Goal: Information Seeking & Learning: Learn about a topic

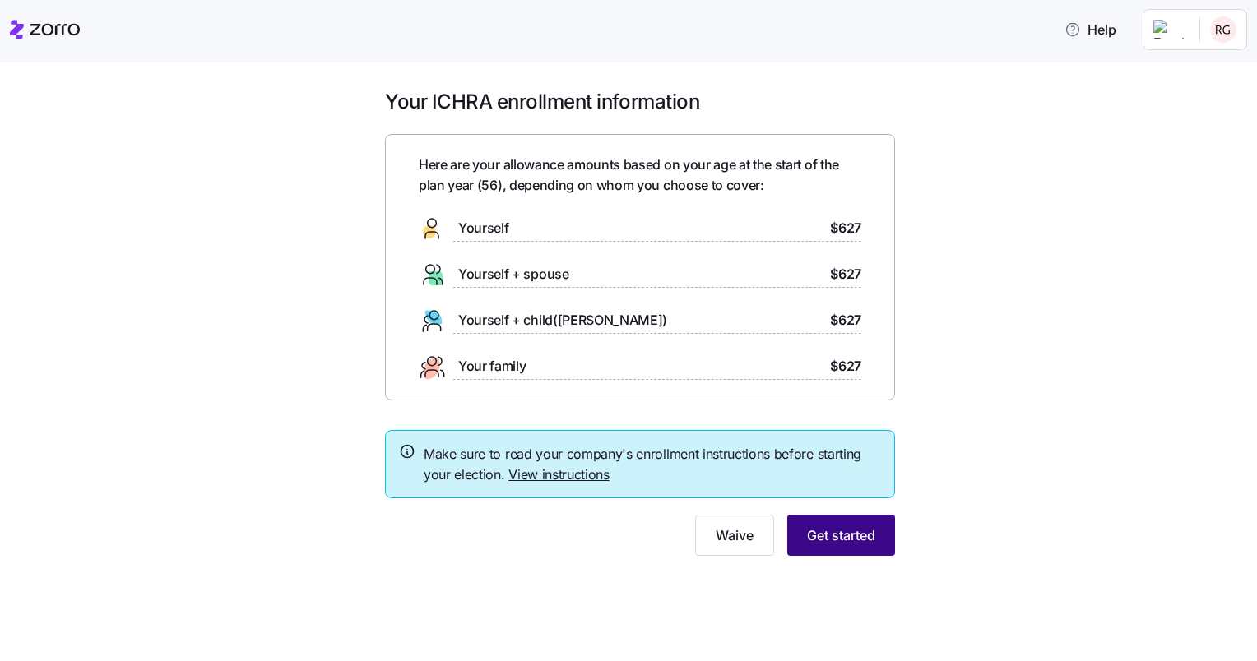
click at [839, 533] on span "Get started" at bounding box center [841, 536] width 68 height 20
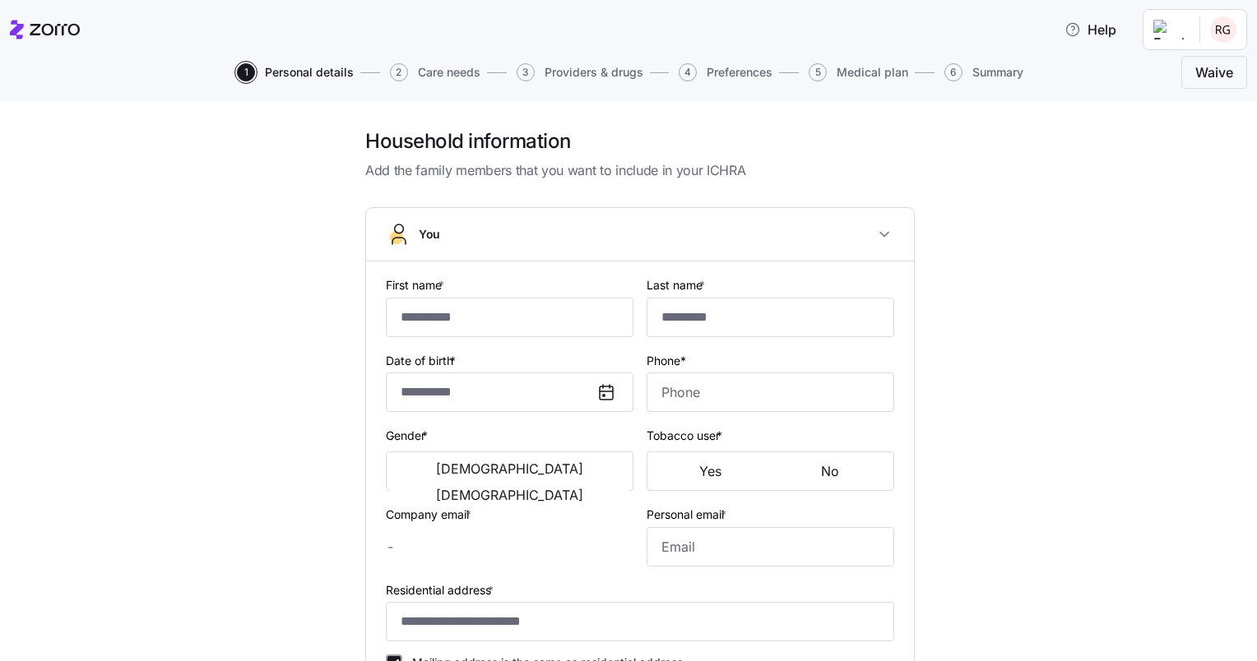
type input "******"
type input "*******"
type input "[EMAIL_ADDRESS][DOMAIN_NAME]"
type input "**********"
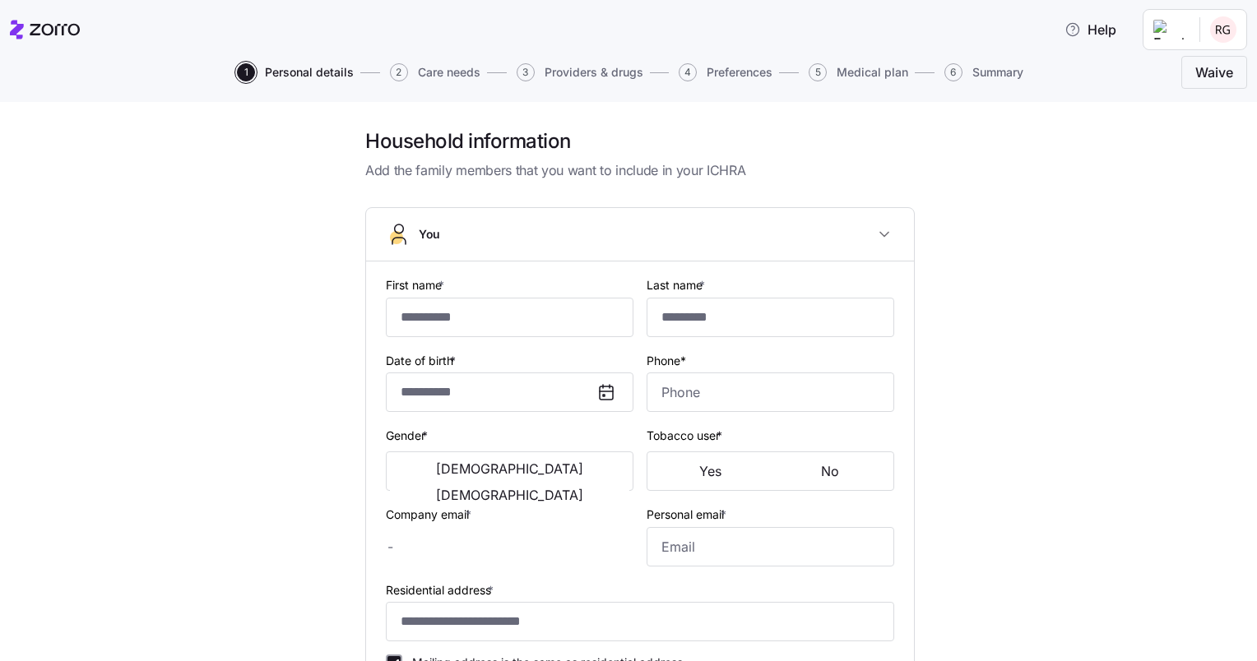
checkbox input "true"
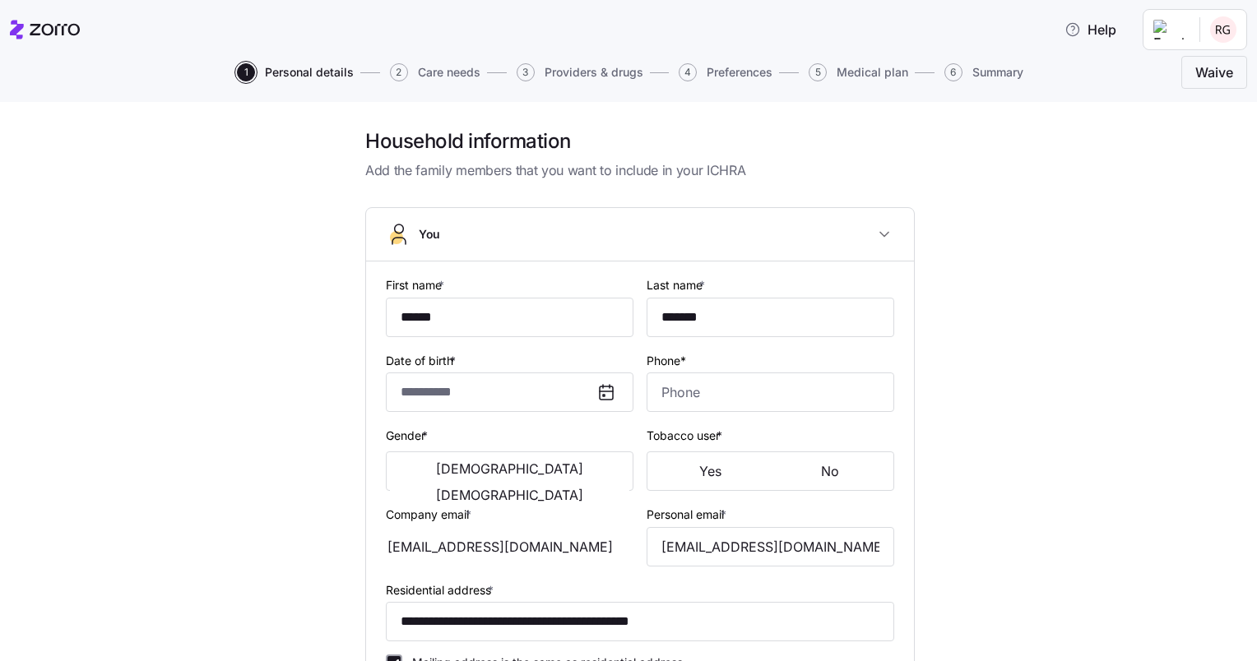
type input "**********"
type input "[PHONE_NUMBER]"
type input "[DEMOGRAPHIC_DATA] citizen"
type input "Single"
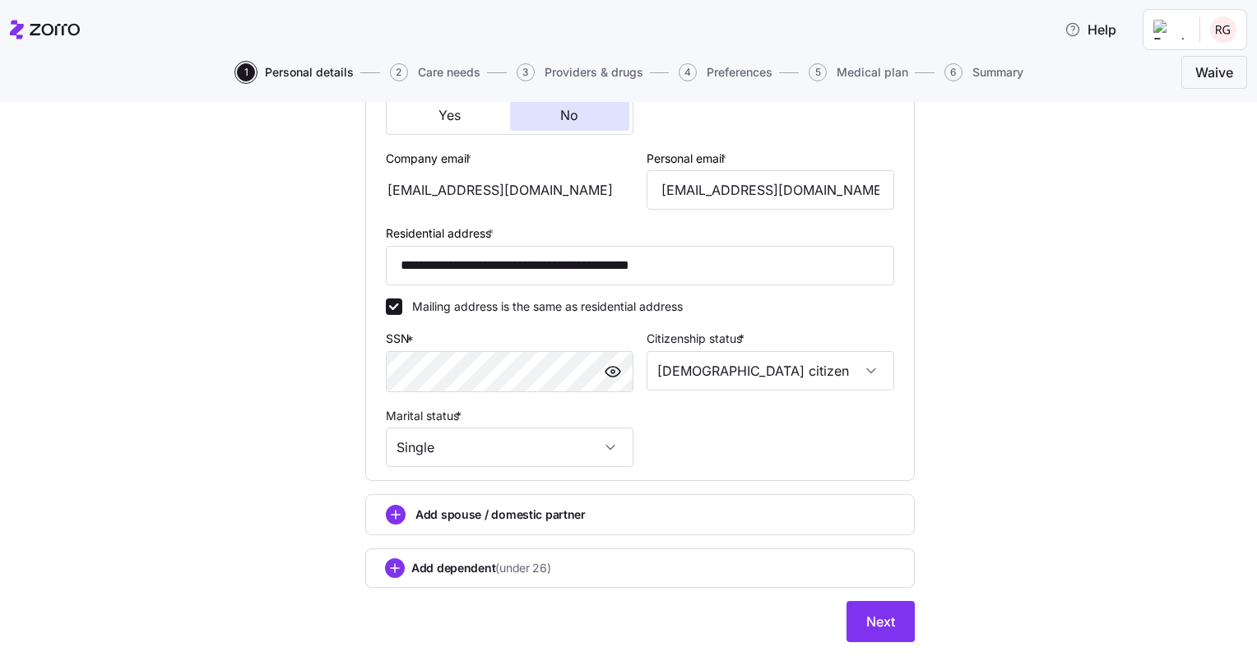
scroll to position [472, 0]
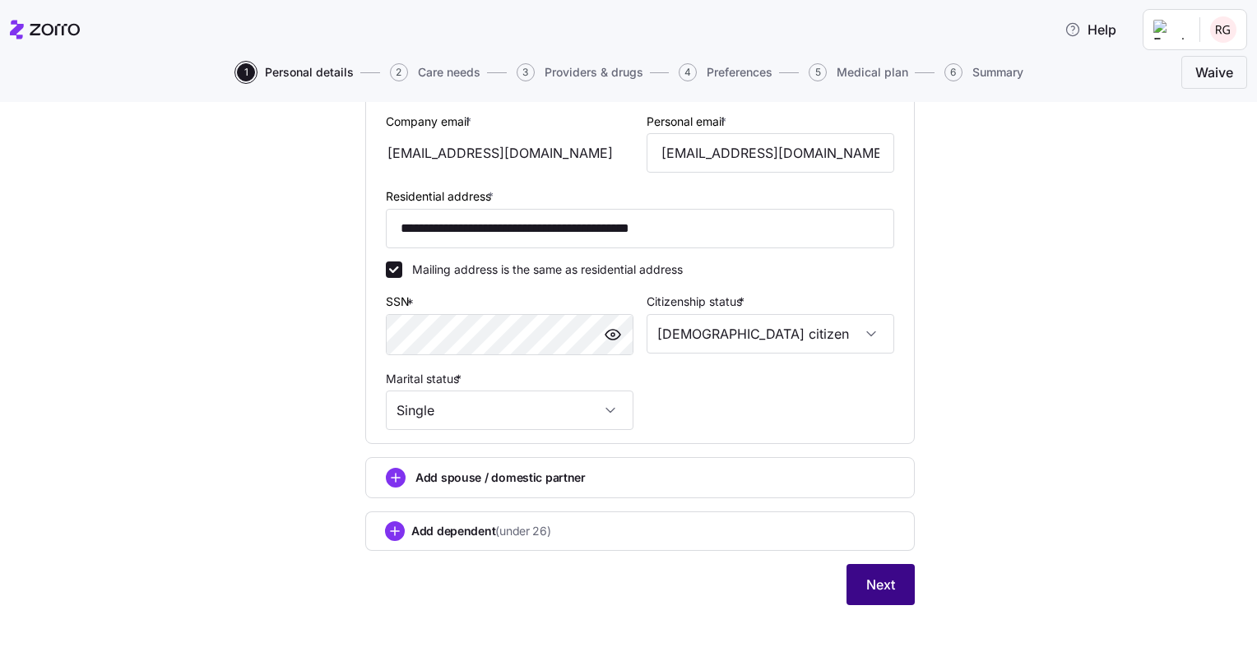
click at [871, 579] on span "Next" at bounding box center [880, 585] width 29 height 20
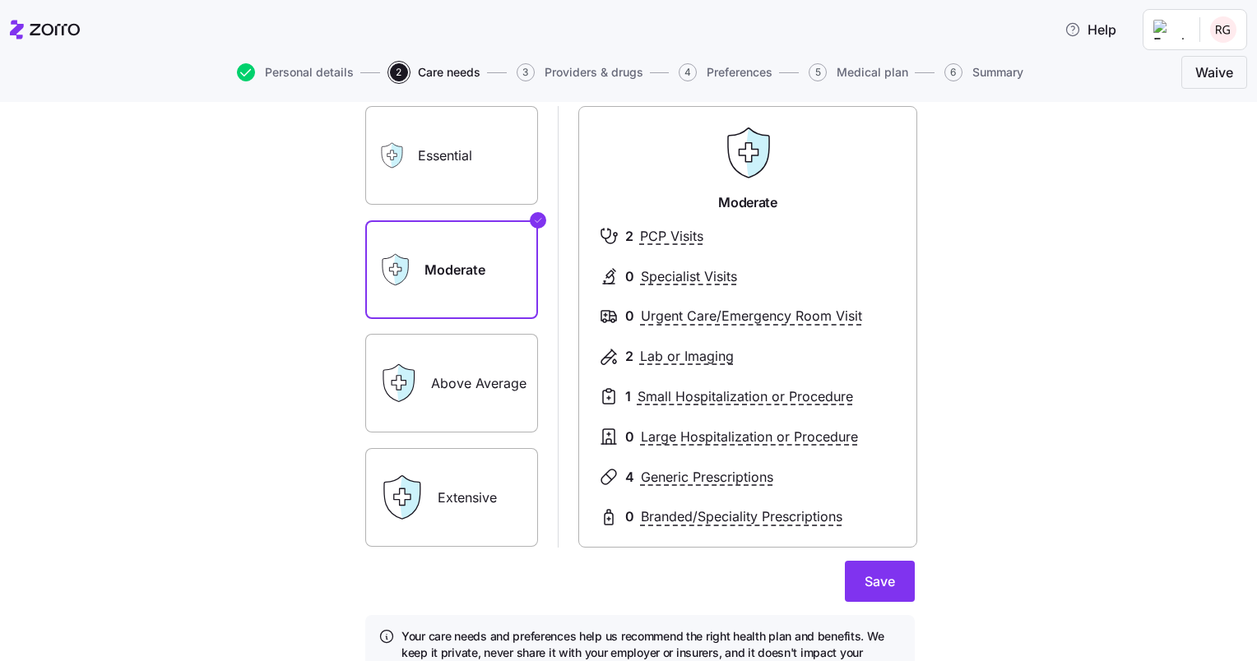
scroll to position [165, 0]
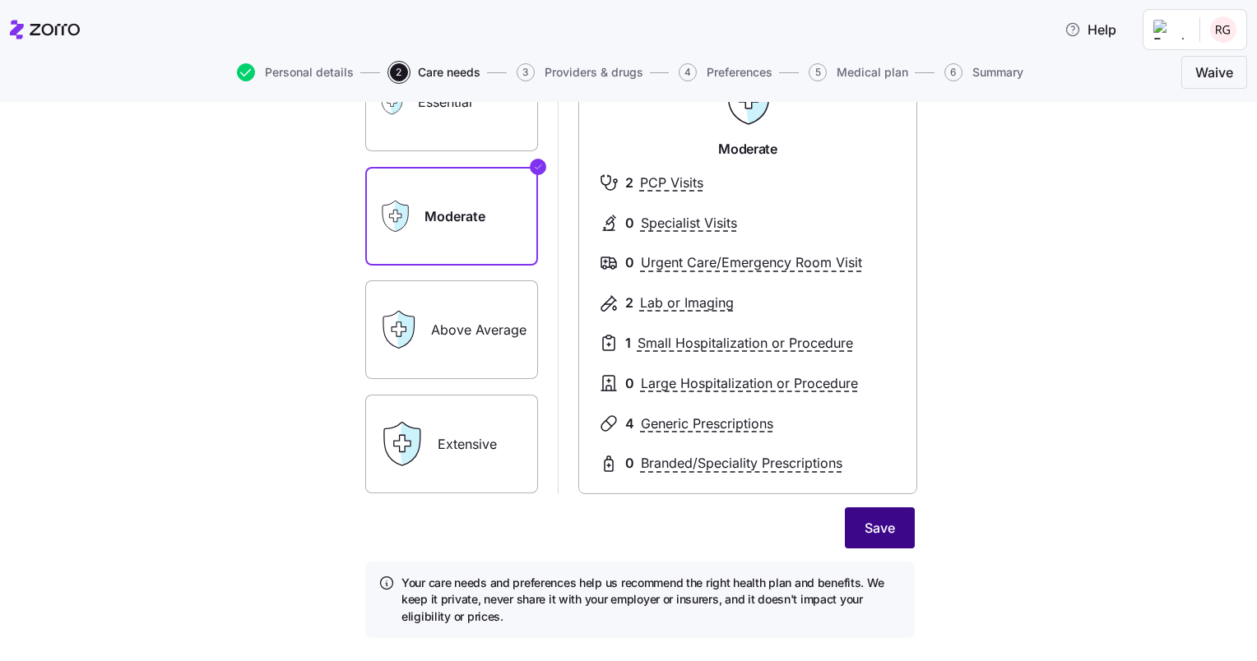
click at [865, 527] on span "Save" at bounding box center [880, 528] width 30 height 20
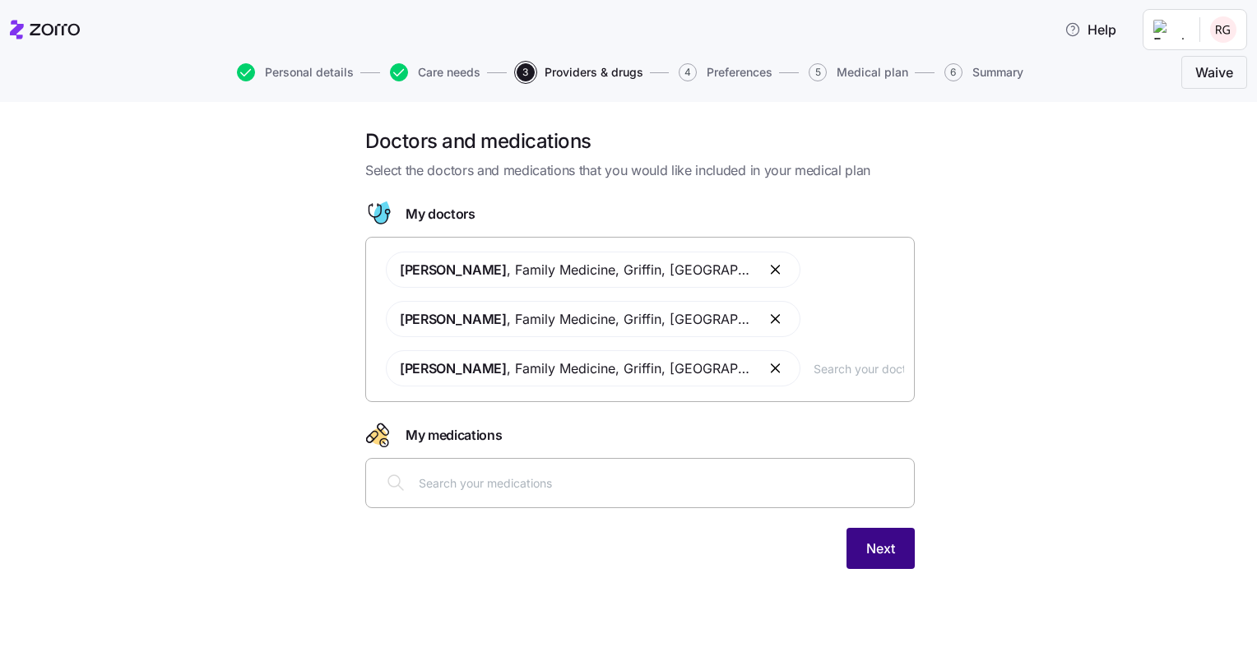
click at [872, 553] on span "Next" at bounding box center [880, 549] width 29 height 20
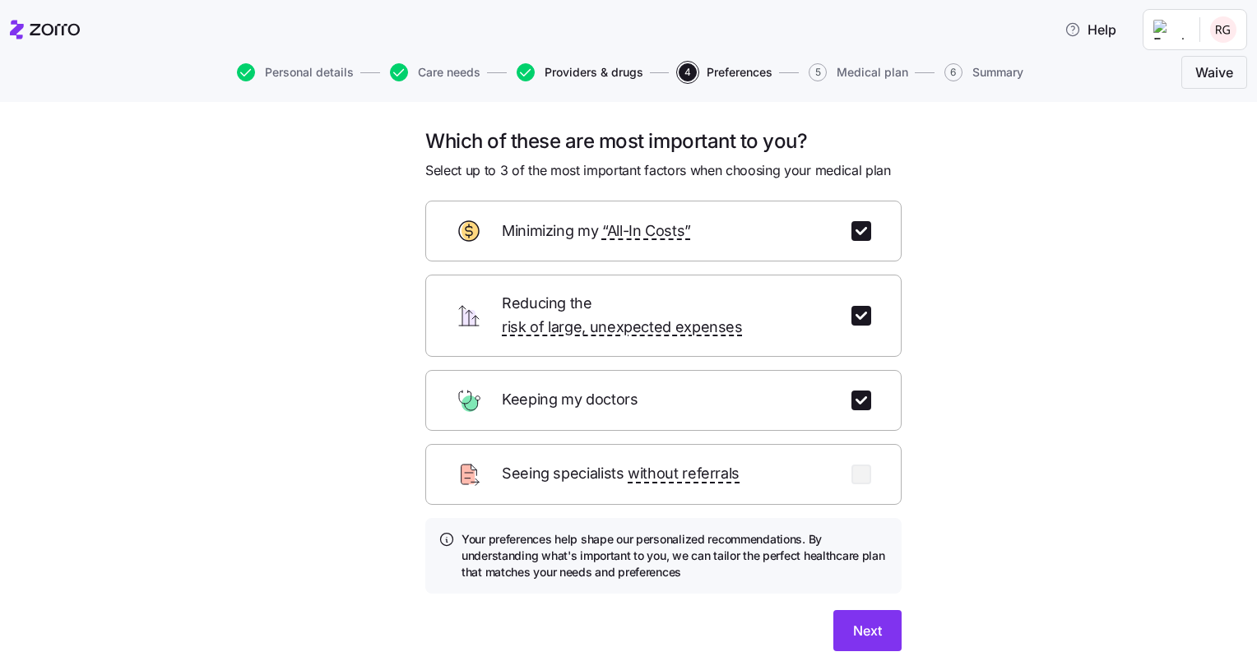
click at [604, 72] on span "Providers & drugs" at bounding box center [594, 73] width 99 height 12
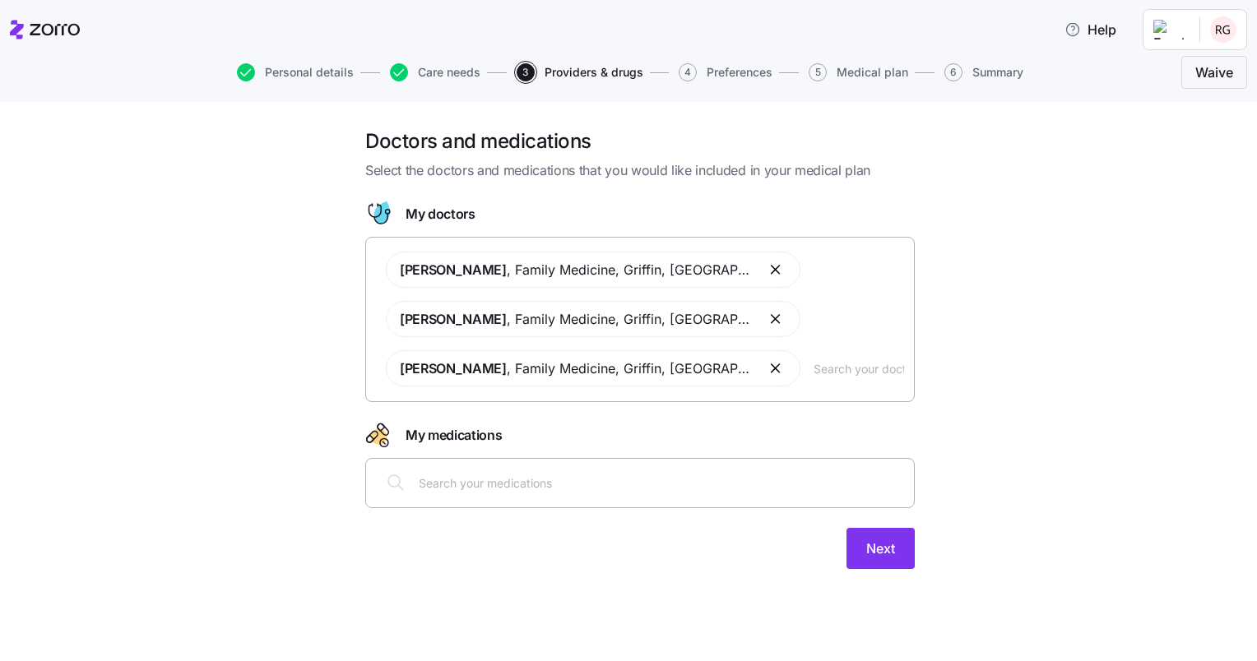
click at [814, 368] on input "text" at bounding box center [859, 368] width 90 height 18
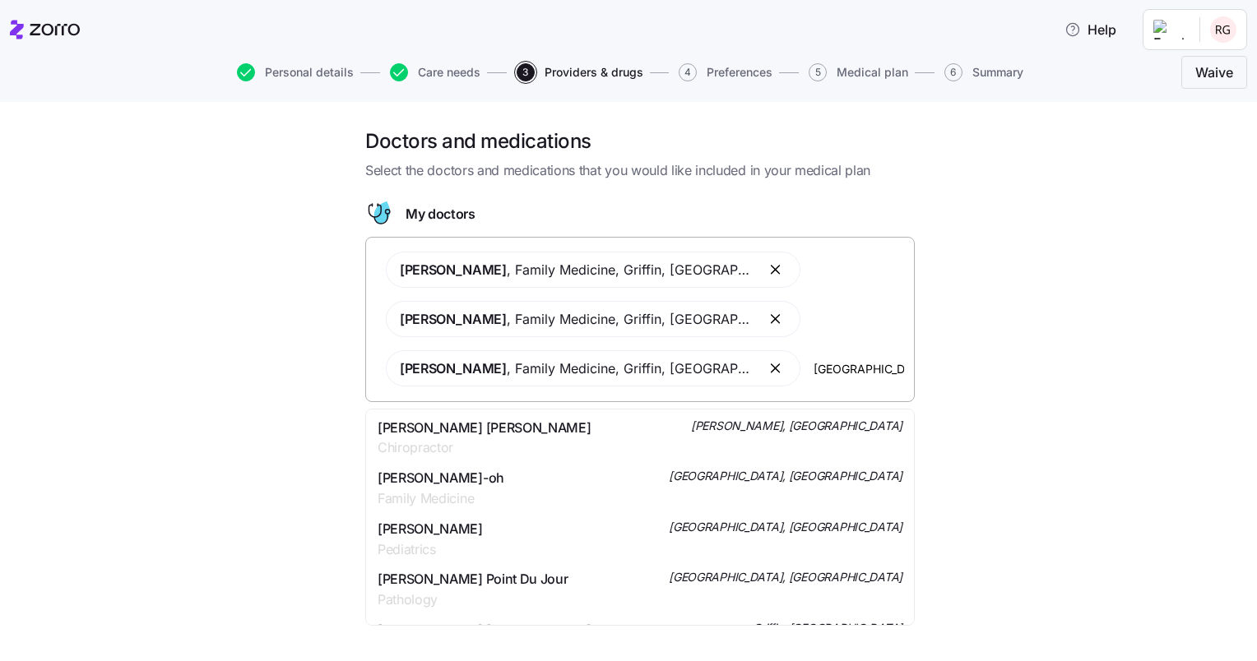
type input "[GEOGRAPHIC_DATA]"
click at [997, 373] on div "Doctors and medications Select the doctors and medications that you would like …" at bounding box center [640, 358] width 1188 height 461
drag, startPoint x: 800, startPoint y: 369, endPoint x: 721, endPoint y: 358, distance: 80.6
click at [721, 358] on div "[PERSON_NAME] , Family Medicine , [PERSON_NAME], [GEOGRAPHIC_DATA] [PERSON_NAME…" at bounding box center [640, 319] width 528 height 155
click at [948, 316] on div "Doctors and medications Select the doctors and medications that you would like …" at bounding box center [640, 358] width 1188 height 461
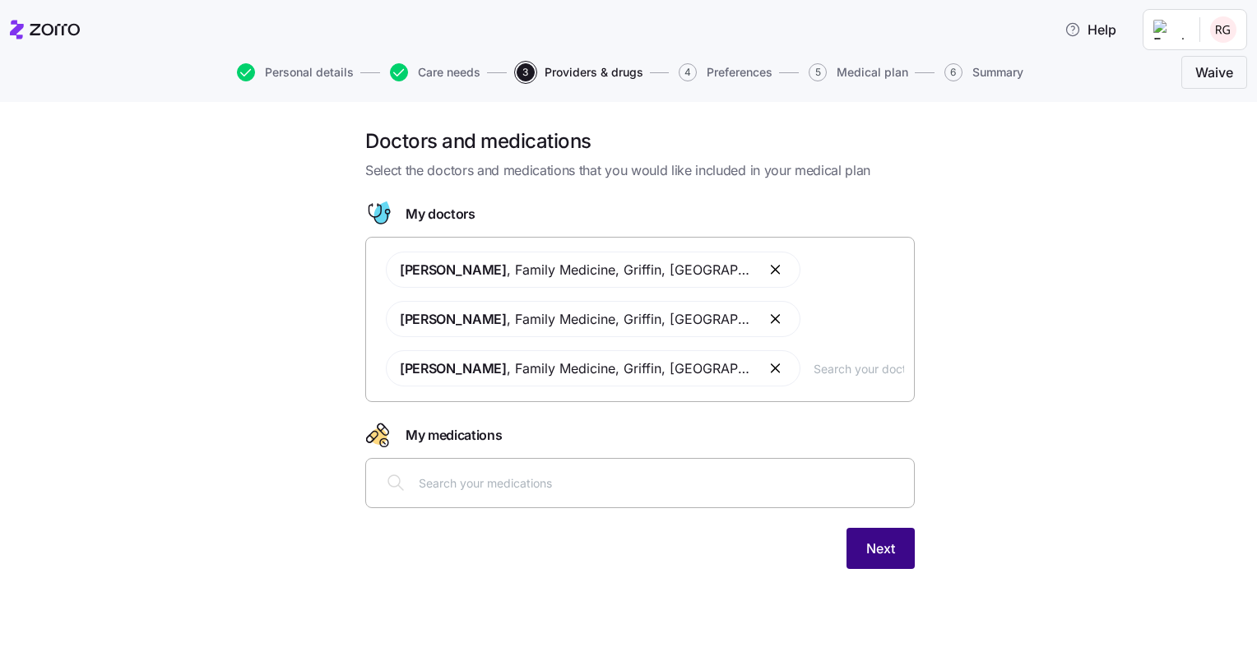
click at [881, 542] on span "Next" at bounding box center [880, 549] width 29 height 20
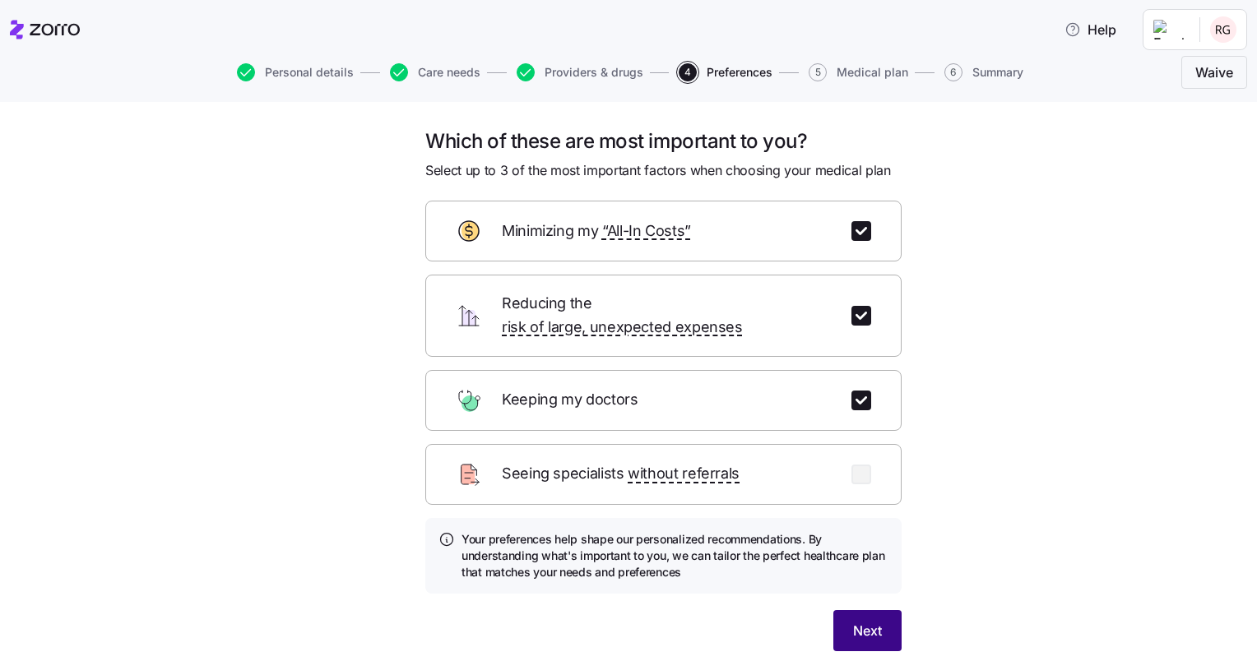
click at [879, 610] on button "Next" at bounding box center [867, 630] width 68 height 41
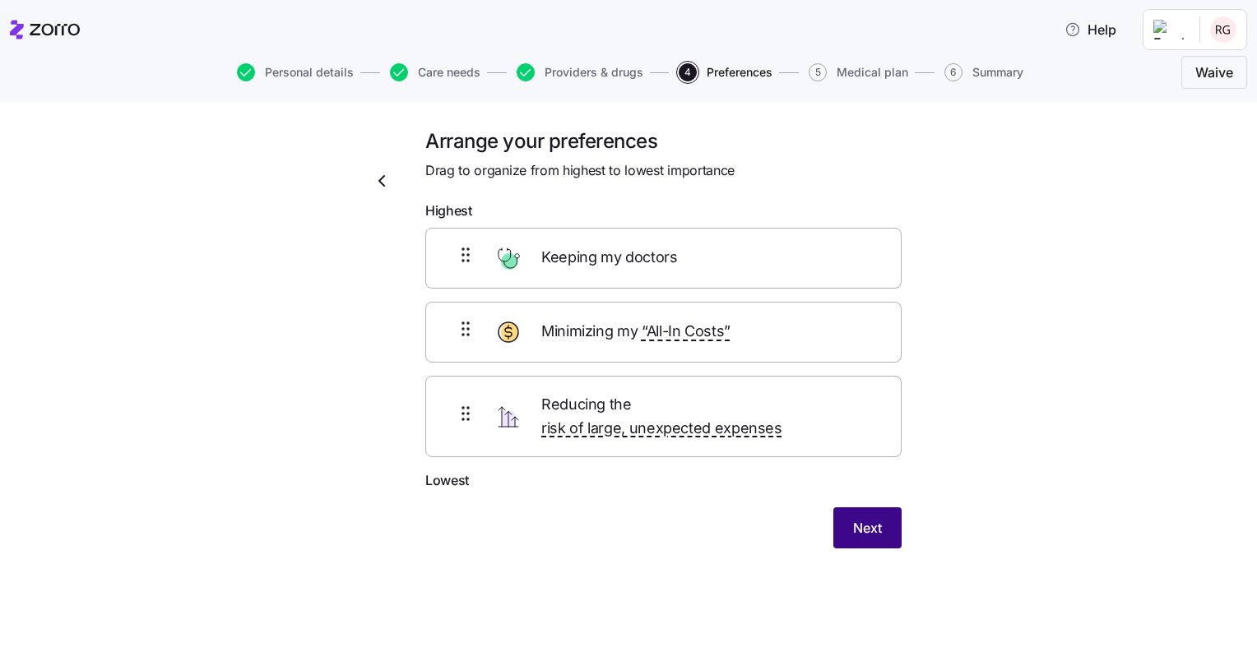
click at [867, 518] on span "Next" at bounding box center [867, 528] width 29 height 20
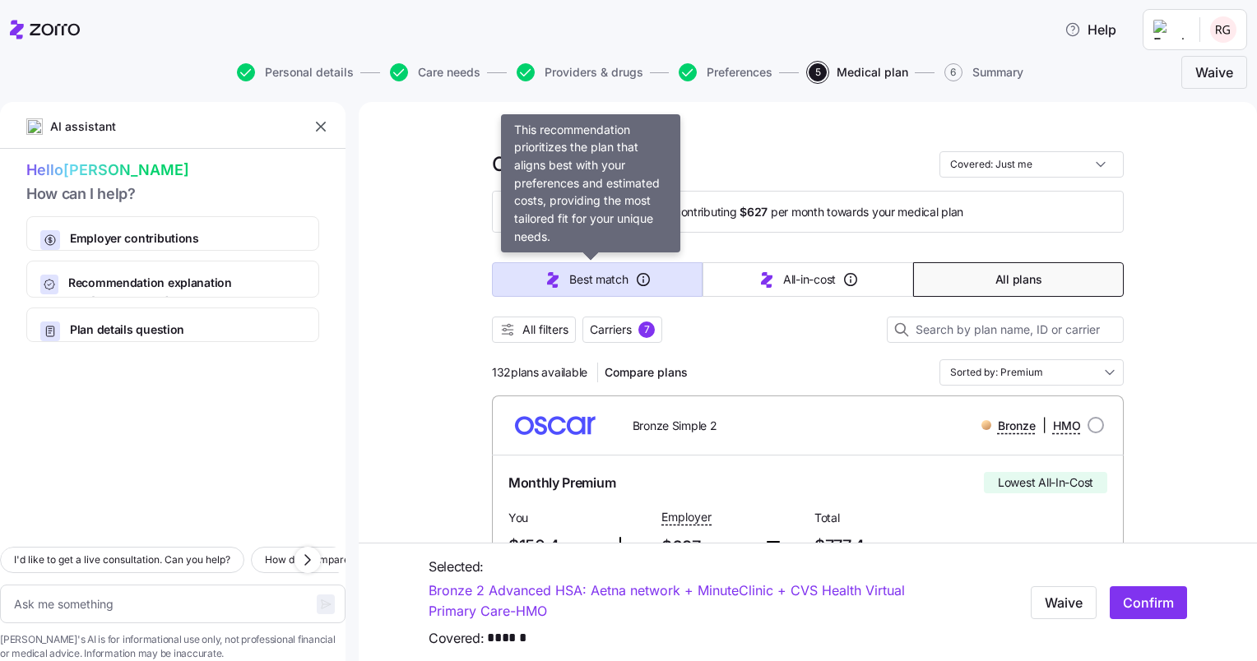
click at [589, 279] on span "Best match" at bounding box center [598, 279] width 58 height 16
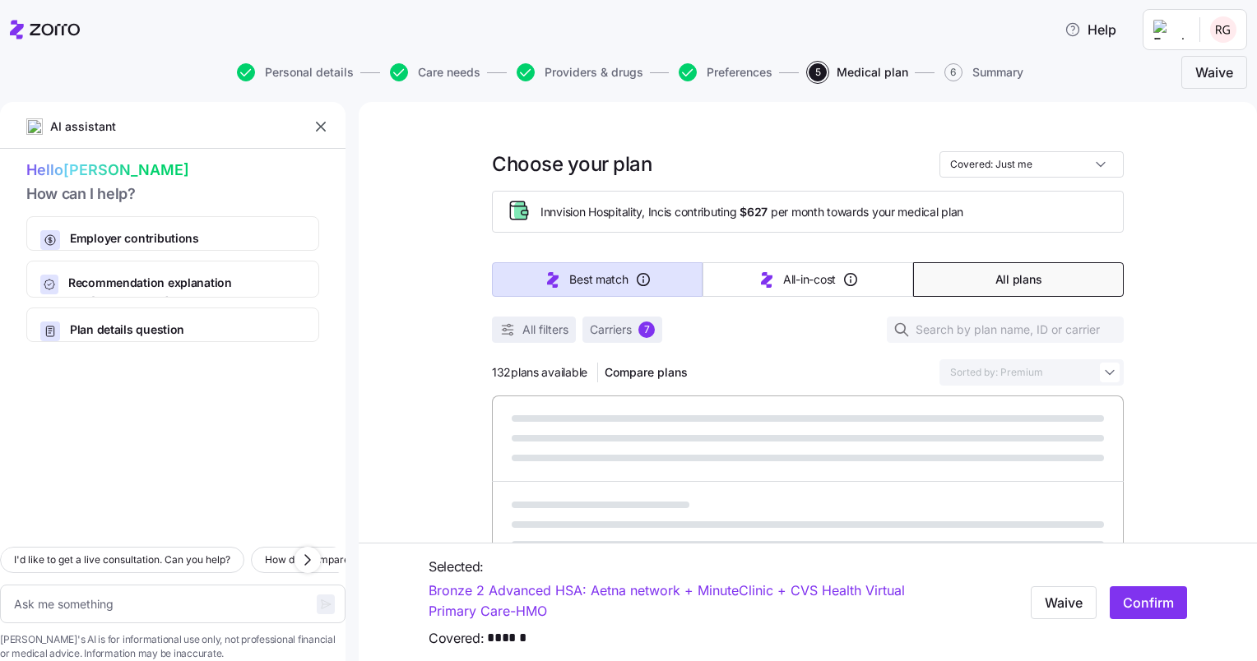
type textarea "x"
type input "Sorted by: Best match"
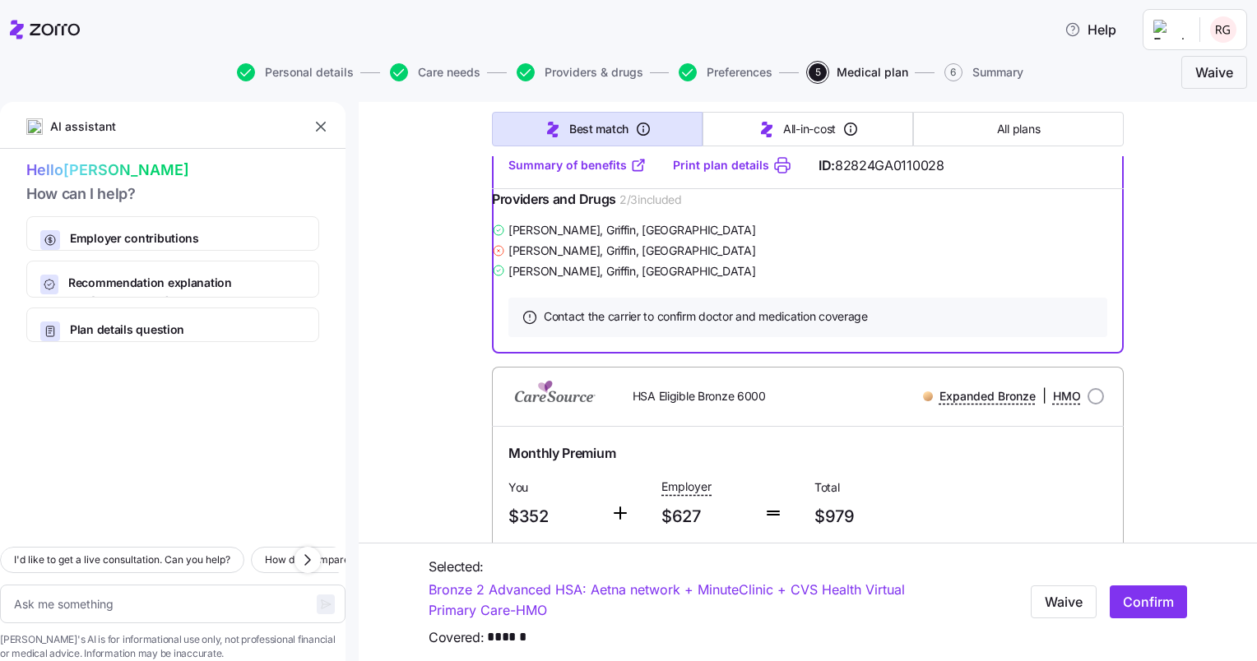
scroll to position [411, 0]
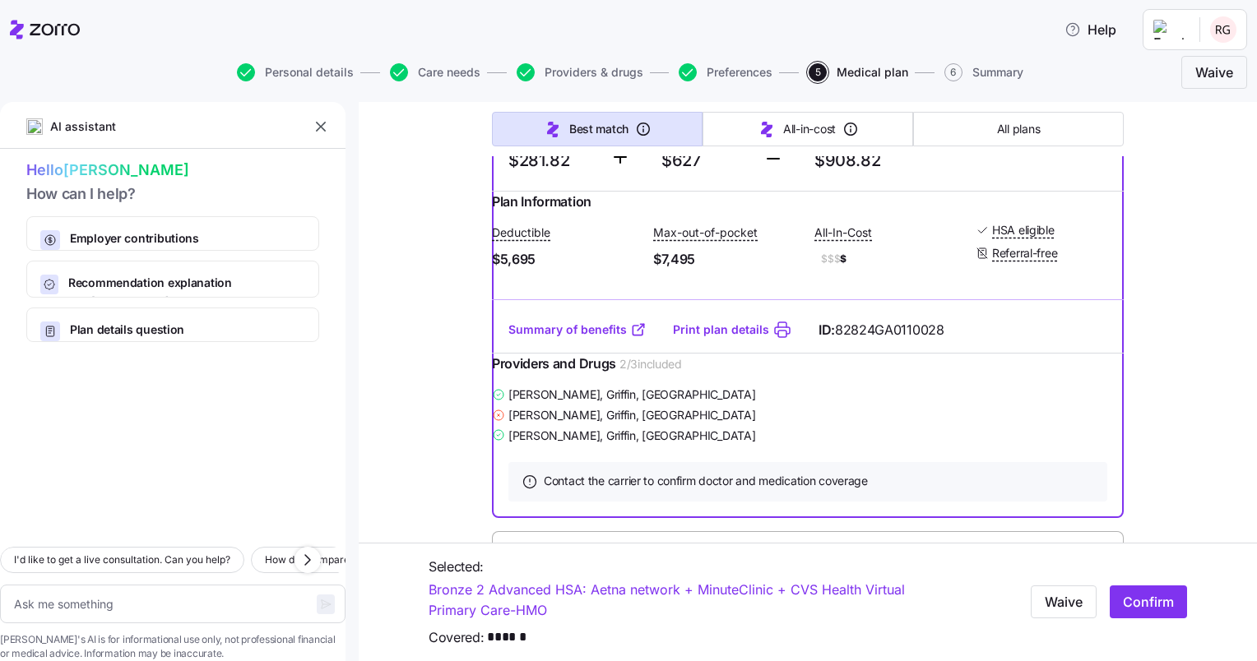
click at [553, 338] on link "Summary of benefits" at bounding box center [577, 330] width 138 height 16
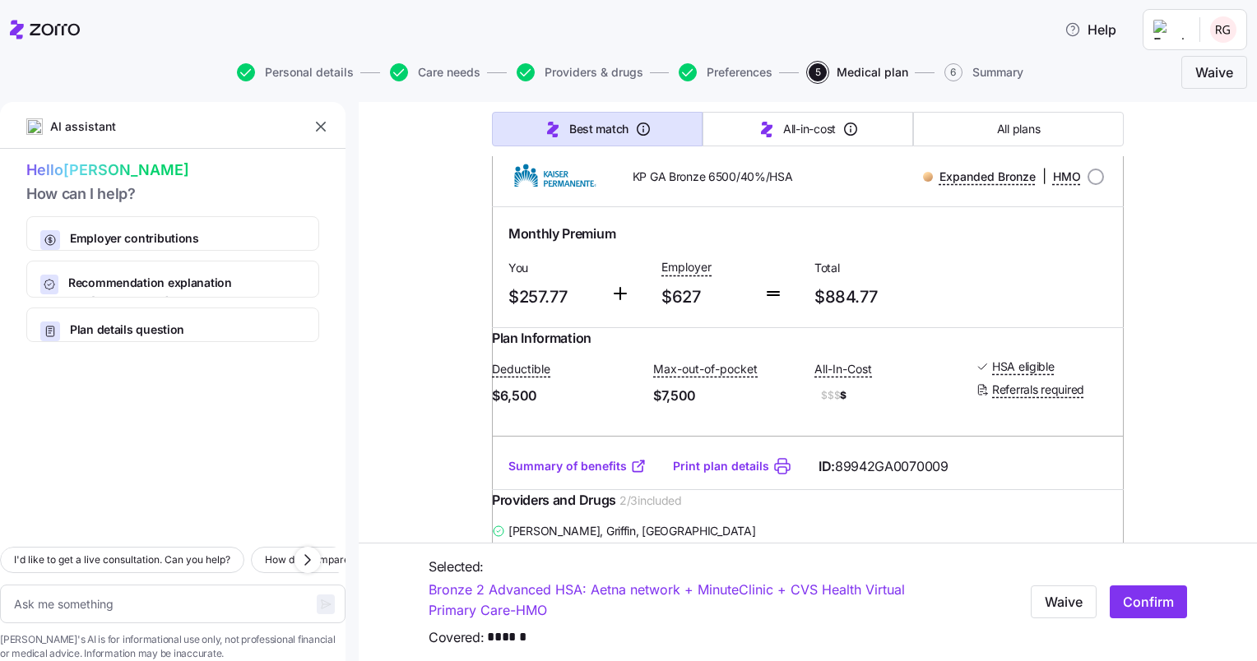
scroll to position [1398, 0]
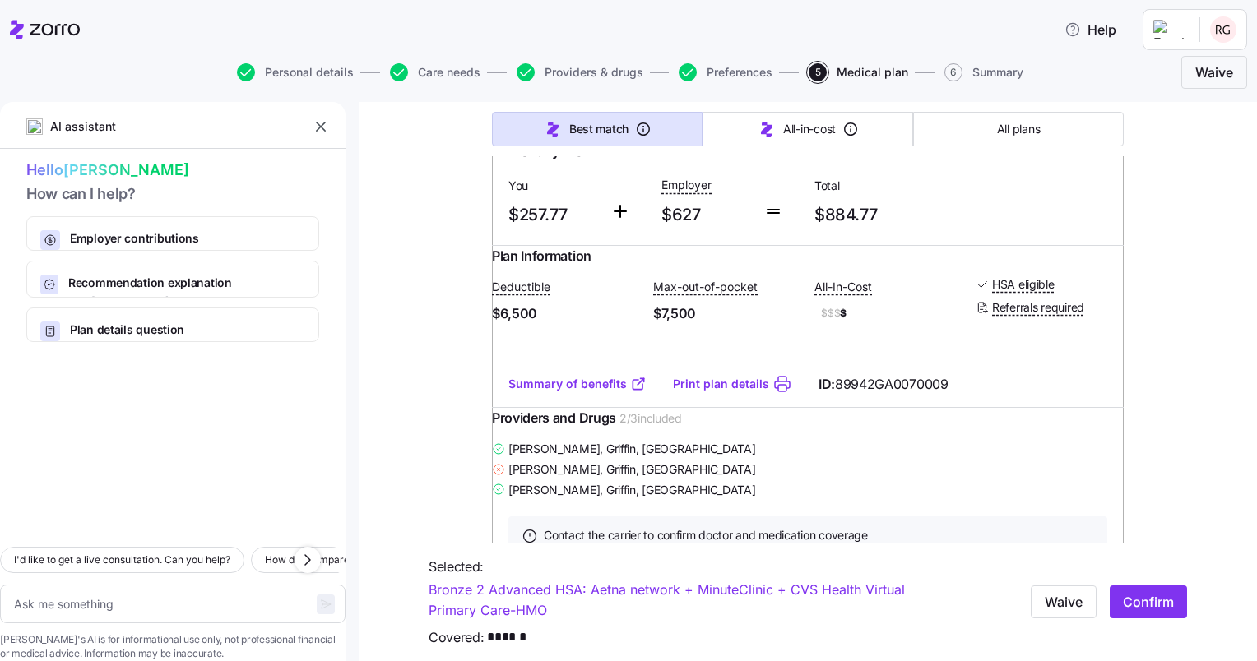
click at [544, 392] on link "Summary of benefits" at bounding box center [577, 384] width 138 height 16
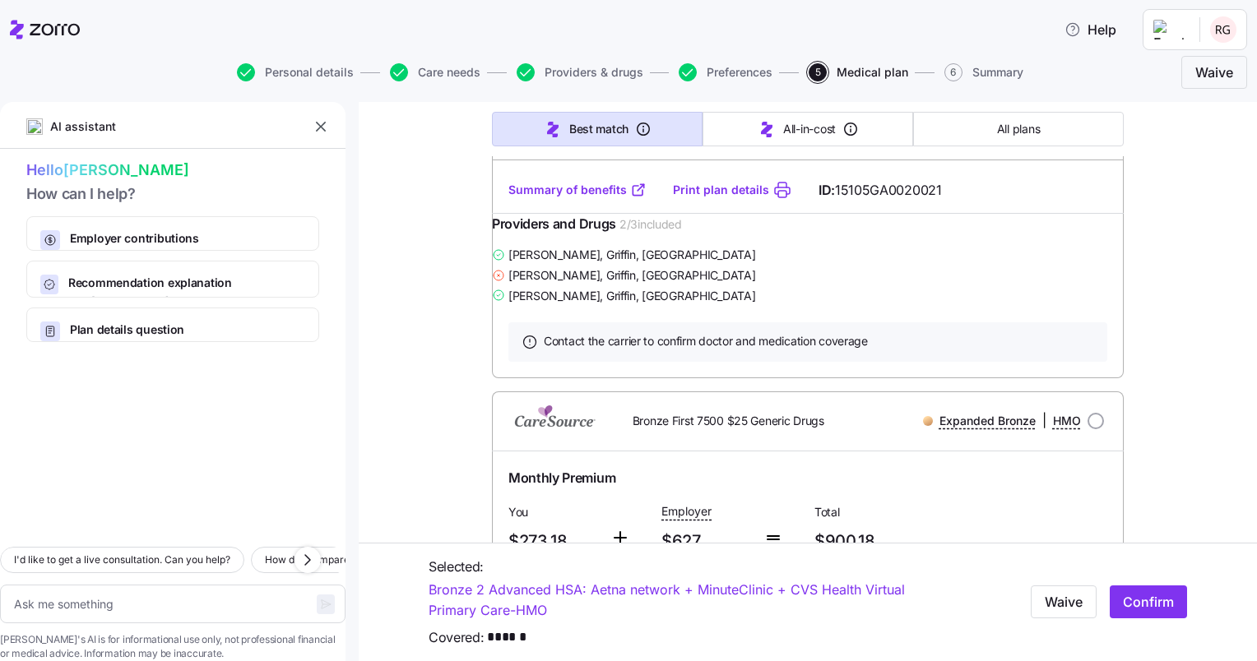
scroll to position [2139, 0]
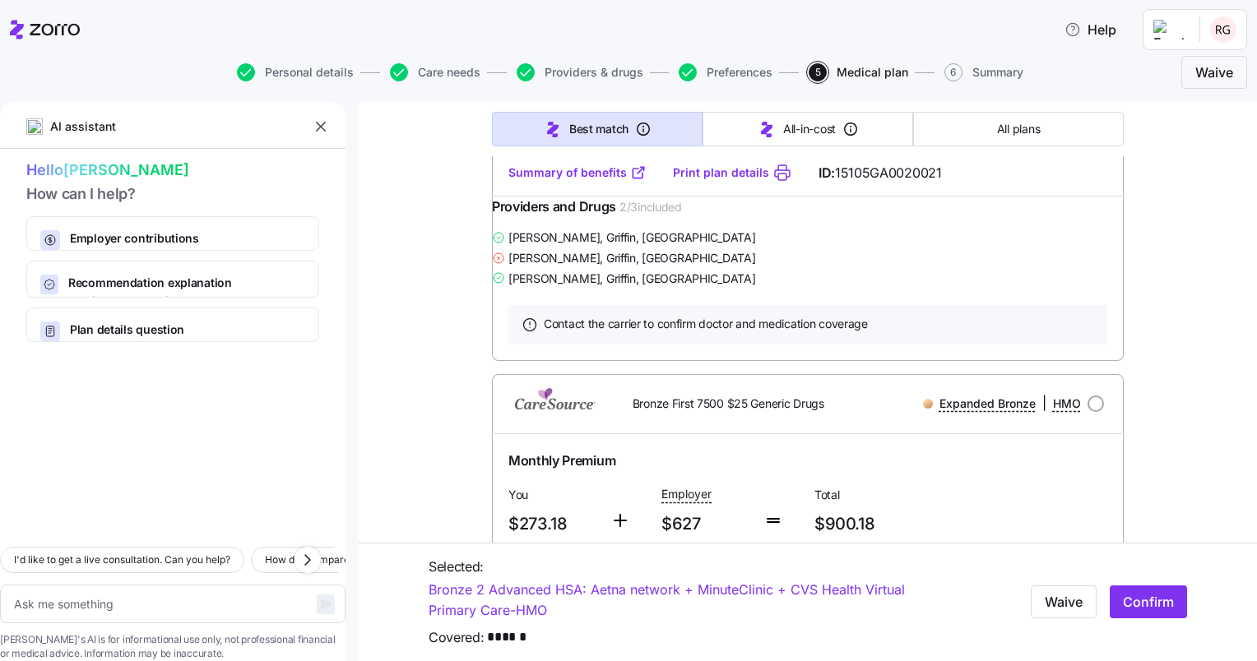
click at [553, 181] on link "Summary of benefits" at bounding box center [577, 173] width 138 height 16
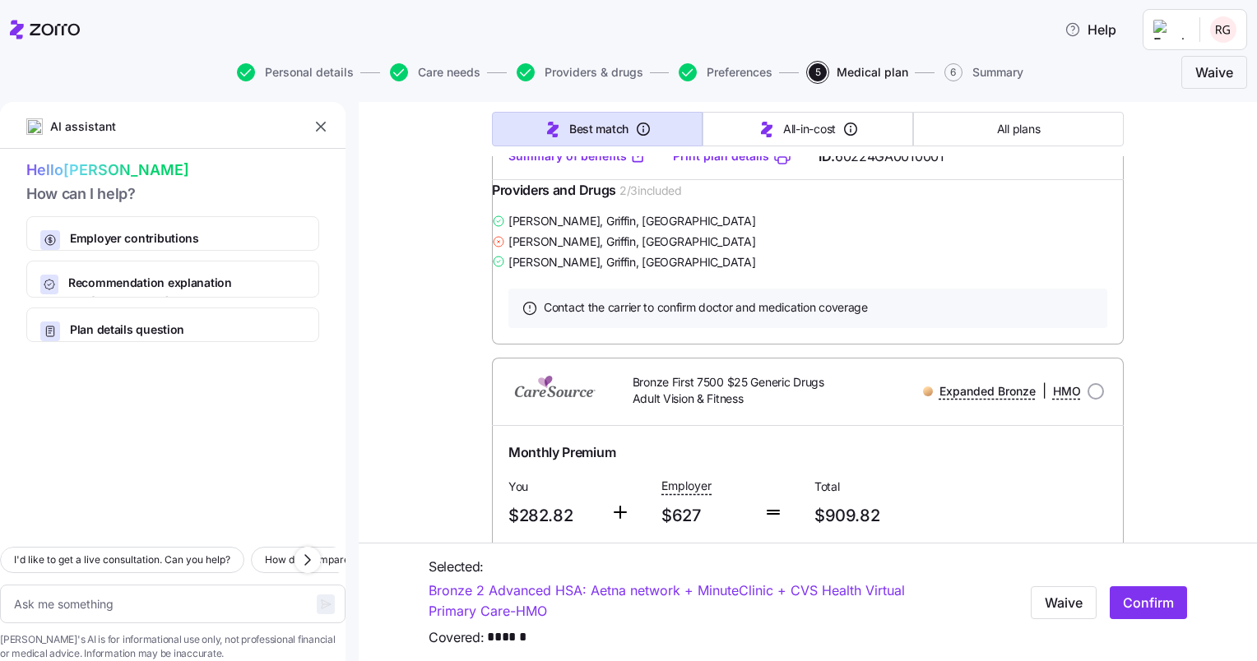
scroll to position [2715, 0]
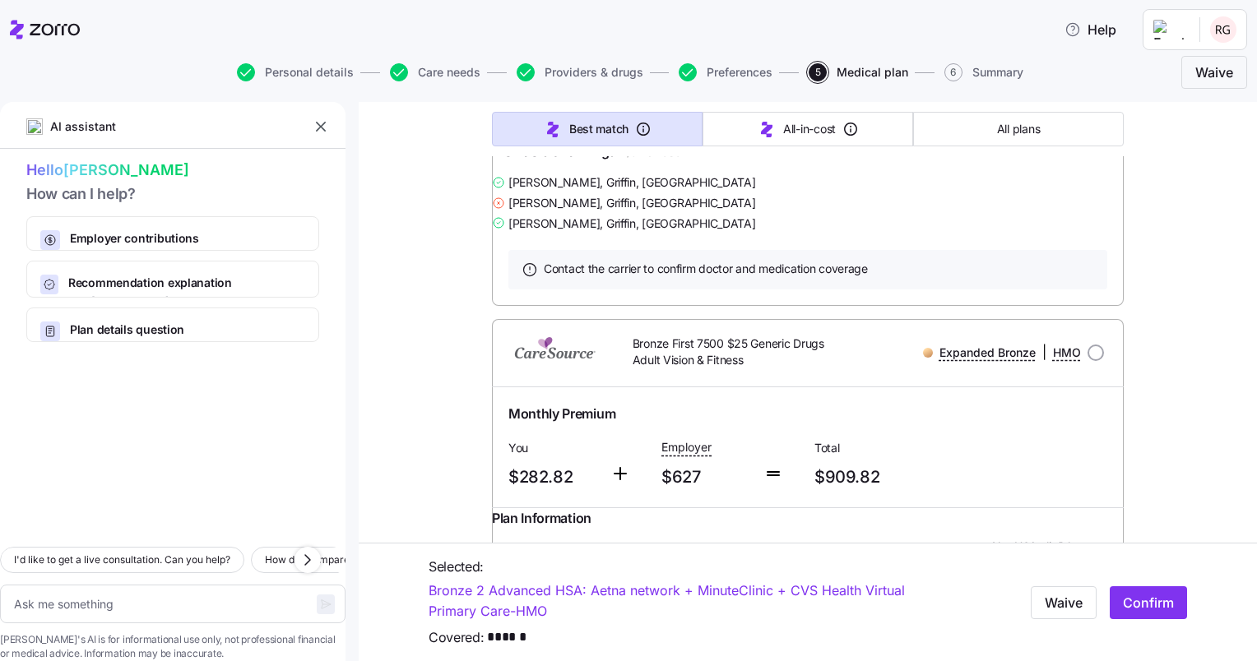
click at [545, 126] on link "Summary of benefits" at bounding box center [577, 117] width 138 height 16
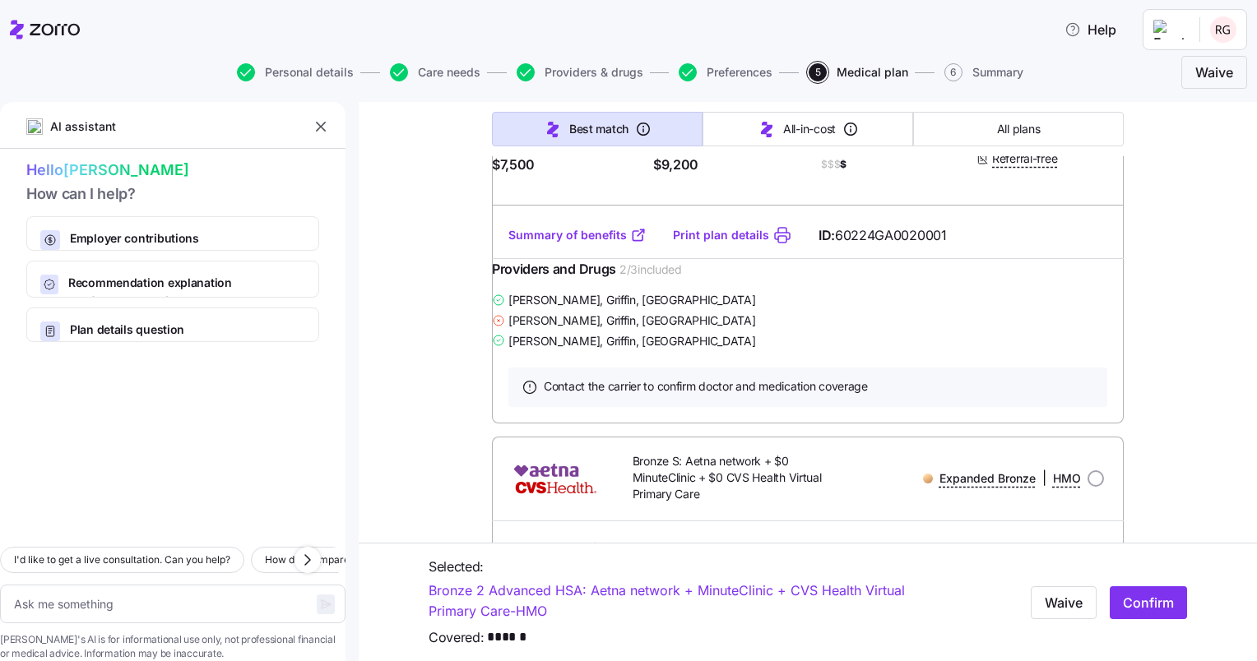
scroll to position [3208, 0]
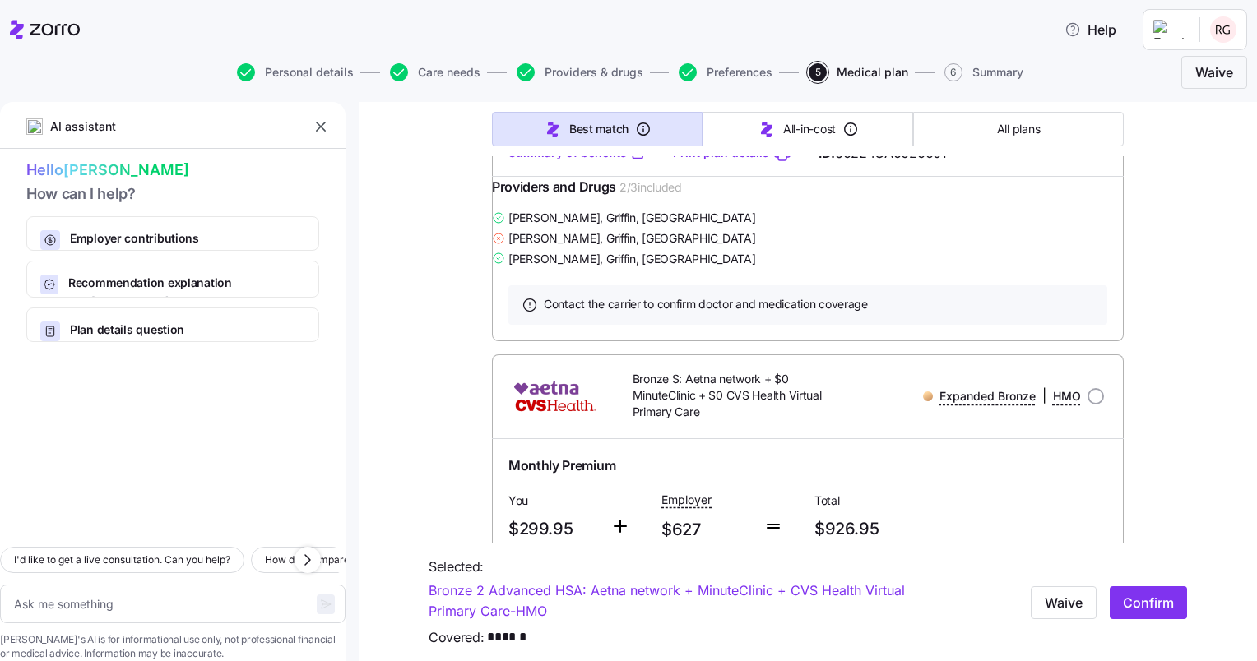
click at [566, 161] on link "Summary of benefits" at bounding box center [577, 153] width 138 height 16
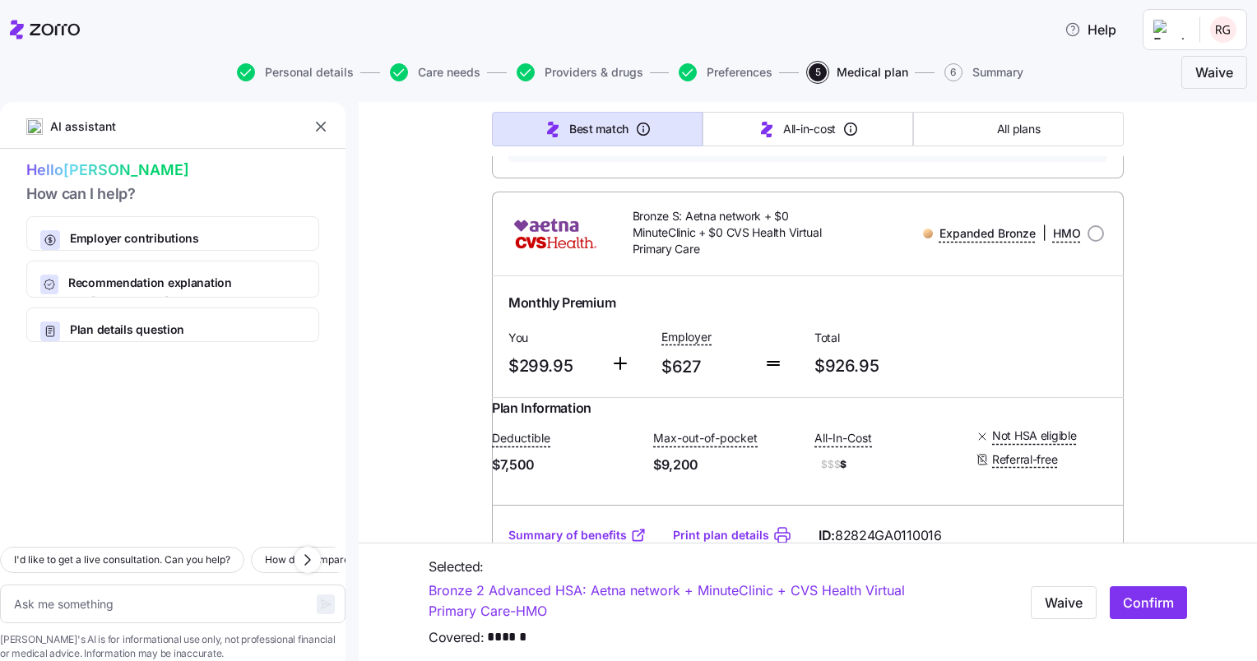
scroll to position [3373, 0]
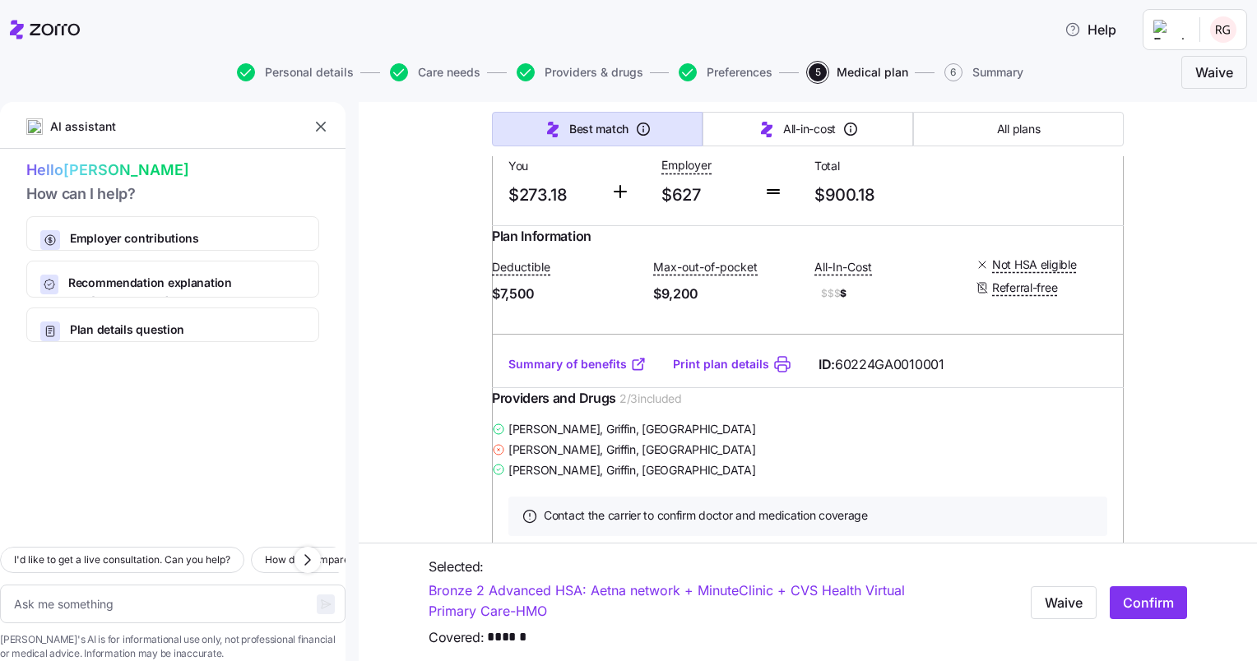
scroll to position [2550, 0]
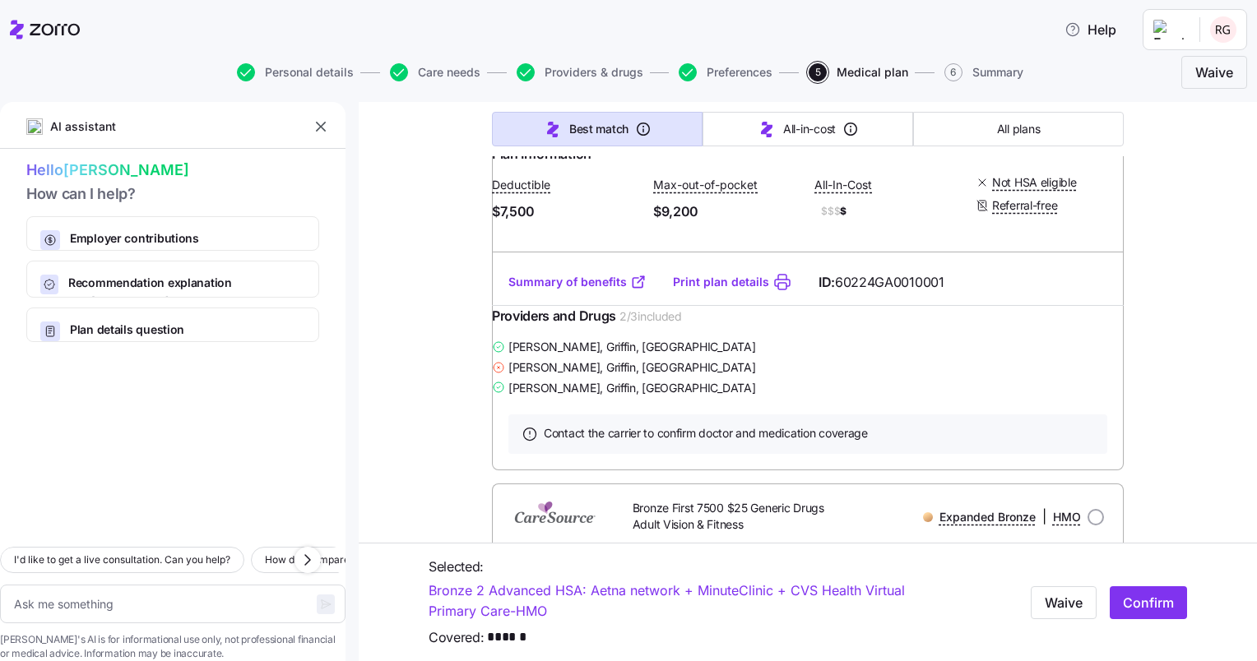
click at [557, 290] on link "Summary of benefits" at bounding box center [577, 282] width 138 height 16
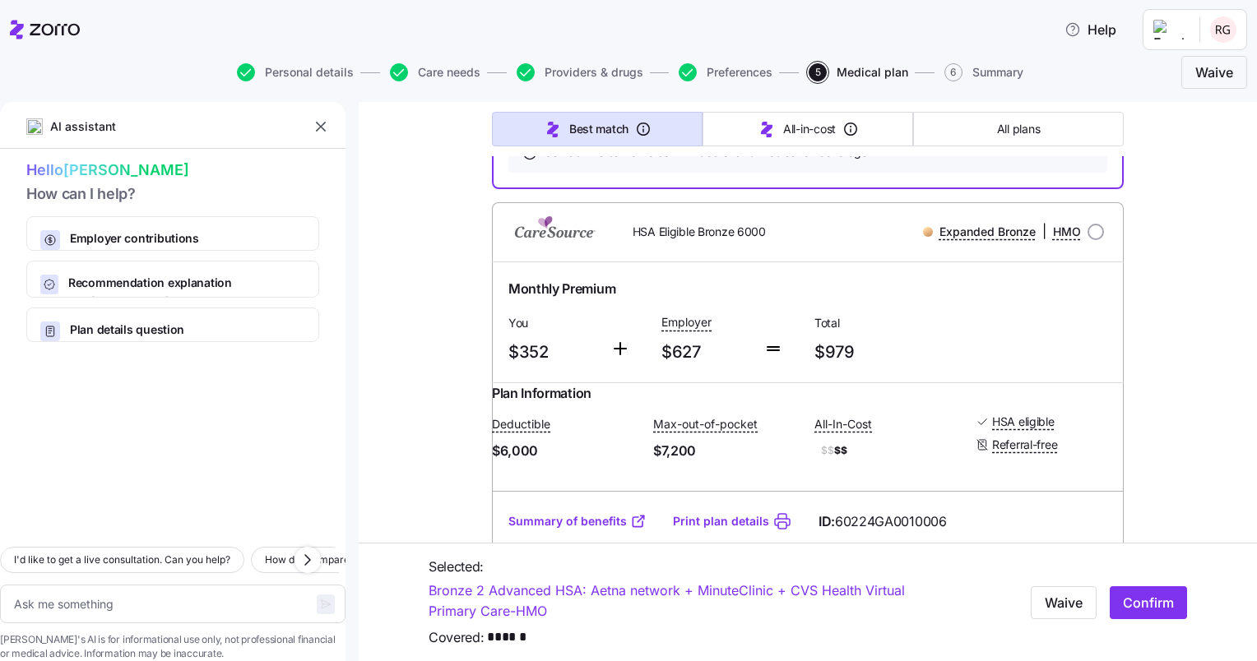
scroll to position [247, 0]
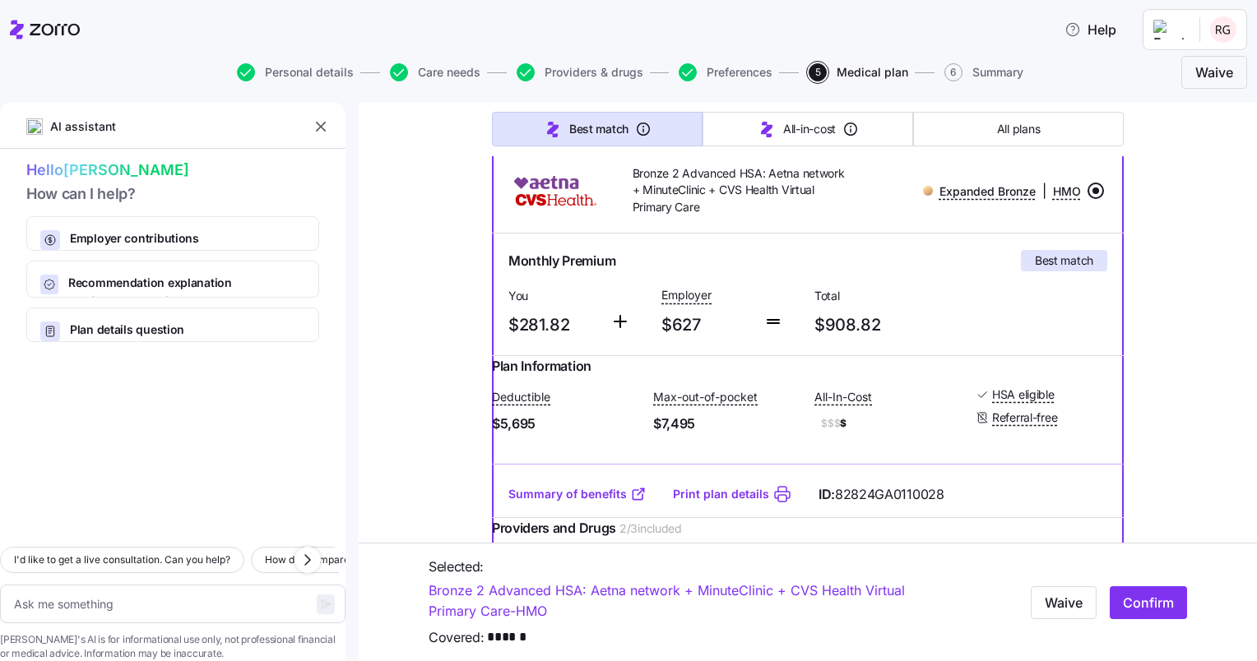
click at [1090, 188] on input "radio" at bounding box center [1095, 191] width 16 height 16
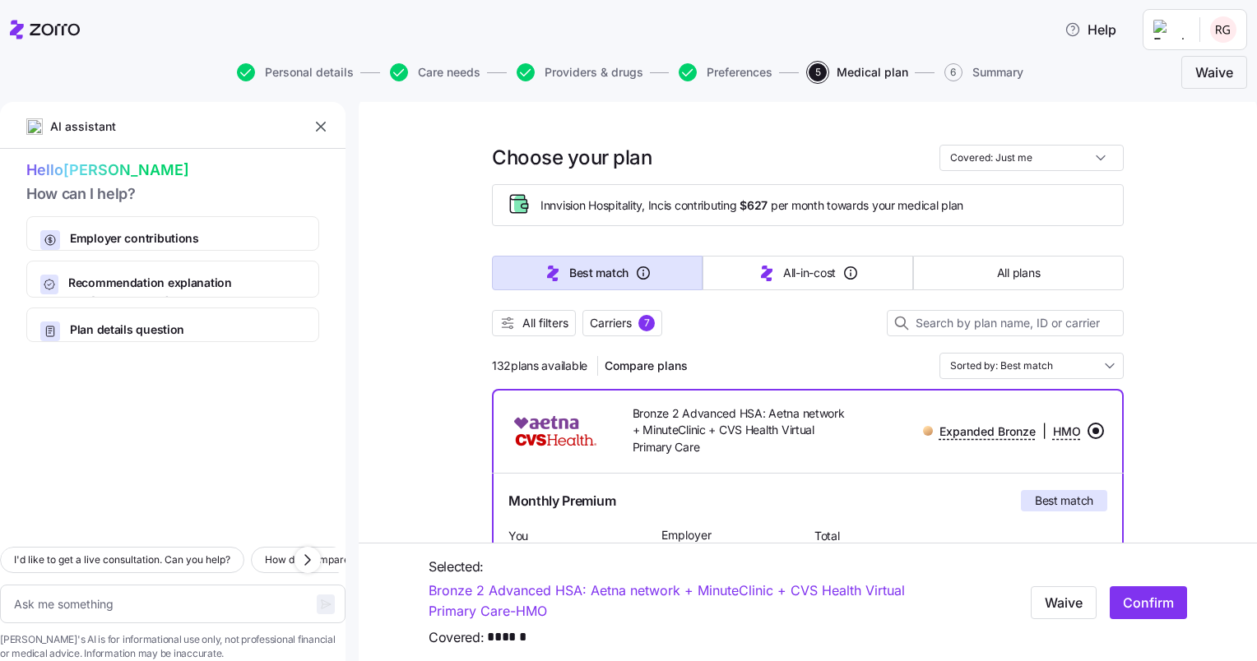
scroll to position [0, 0]
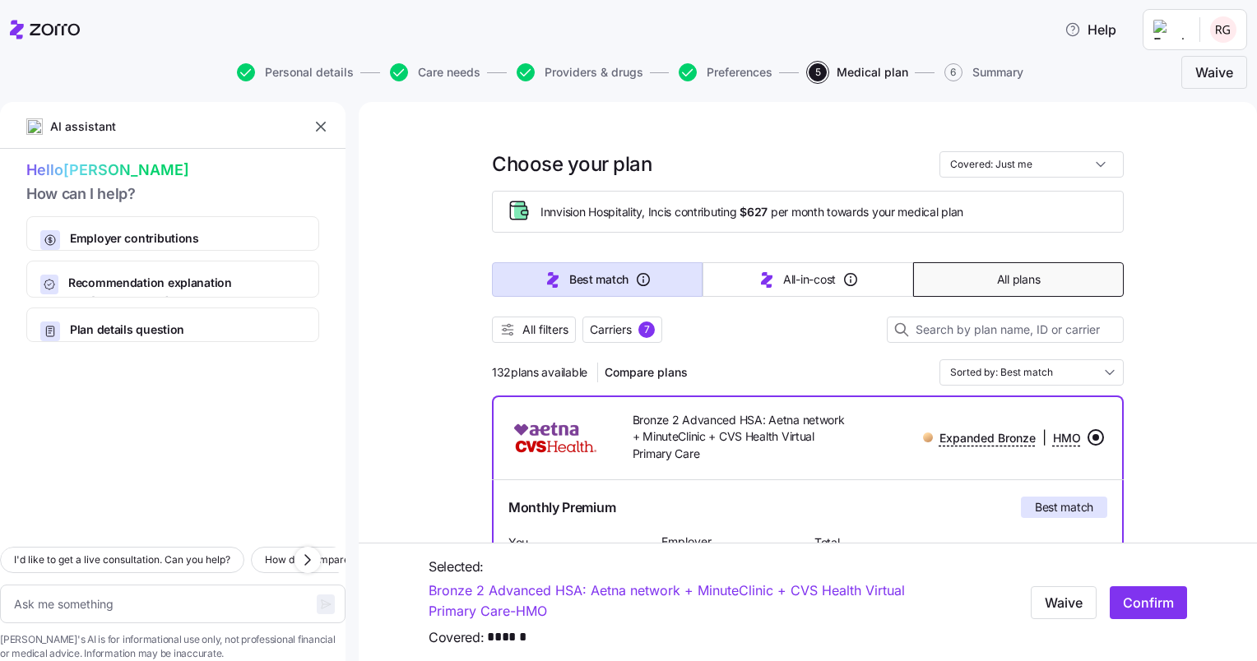
click at [1010, 277] on span "All plans" at bounding box center [1018, 279] width 43 height 16
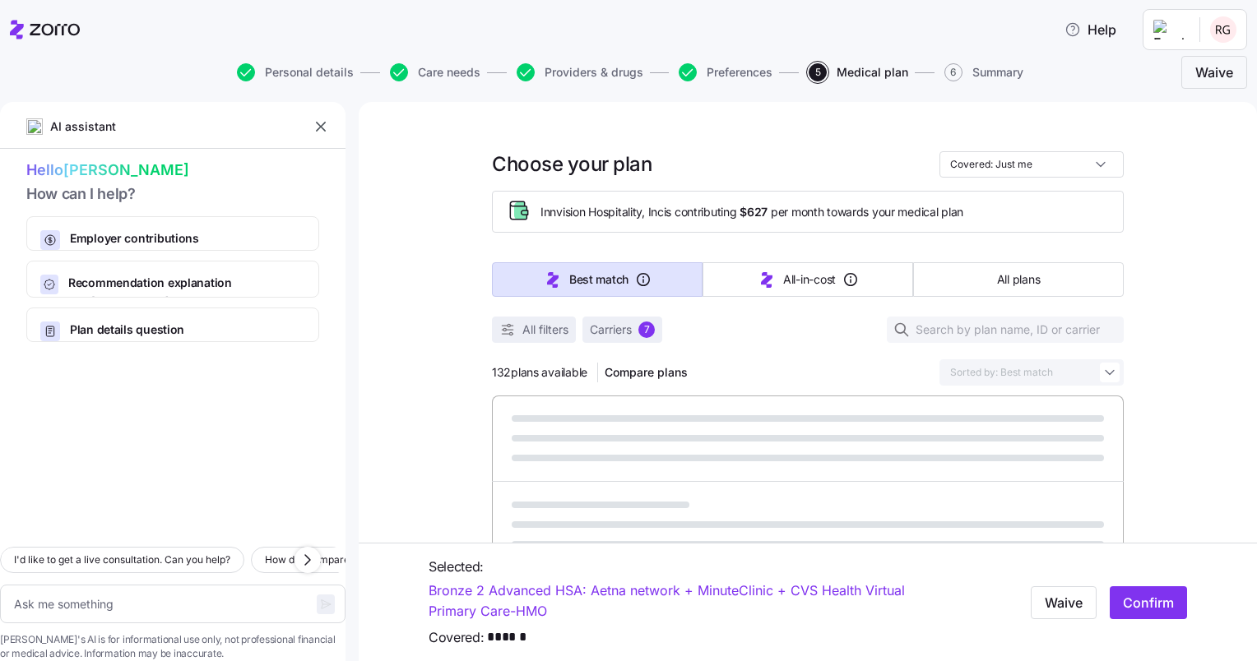
type textarea "x"
type input "Sorted by: Premium"
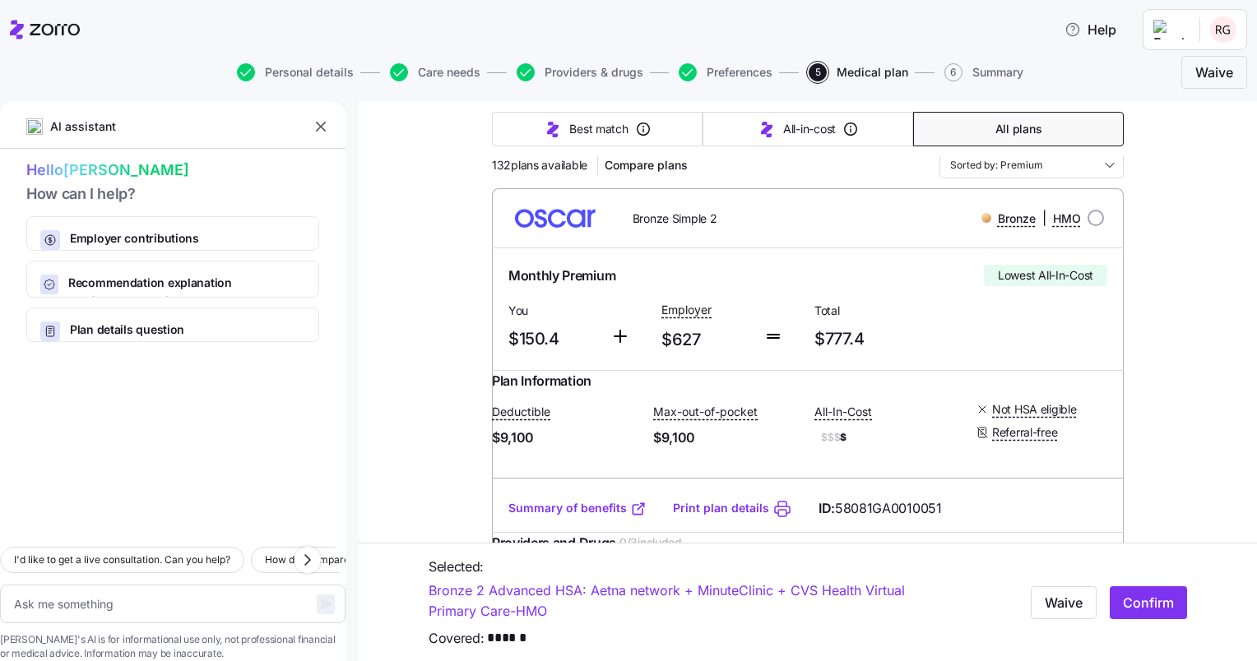
scroll to position [247, 0]
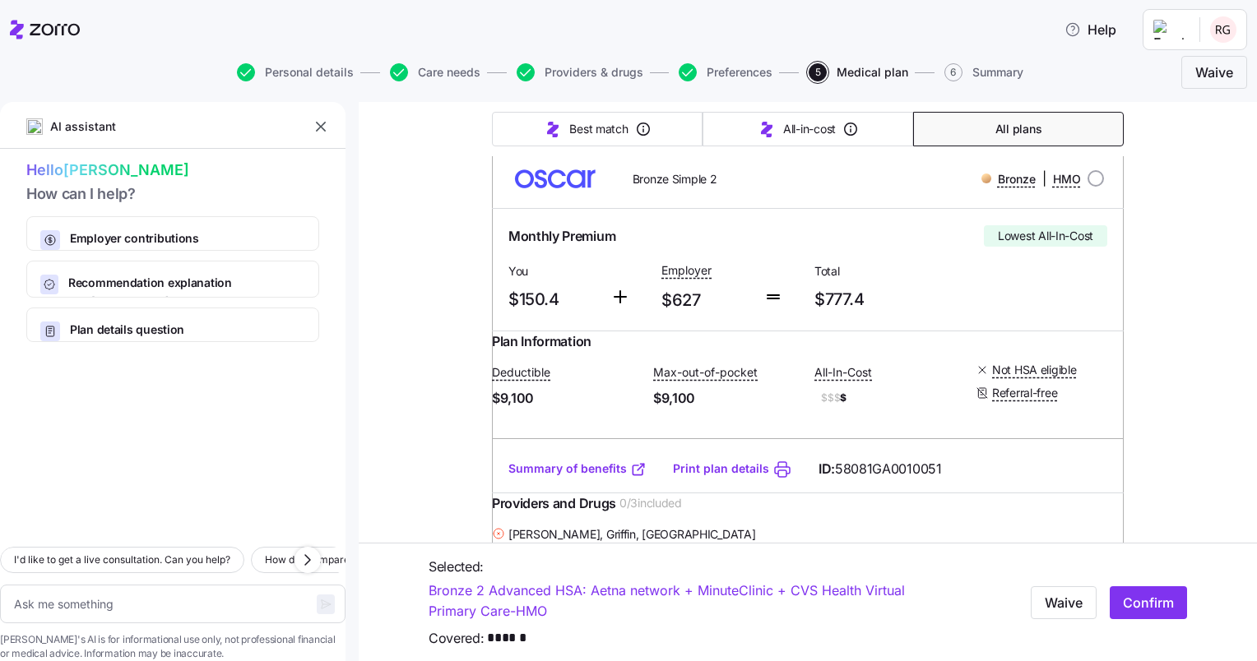
click at [552, 477] on link "Summary of benefits" at bounding box center [577, 469] width 138 height 16
click at [562, 477] on link "Summary of benefits" at bounding box center [577, 469] width 138 height 16
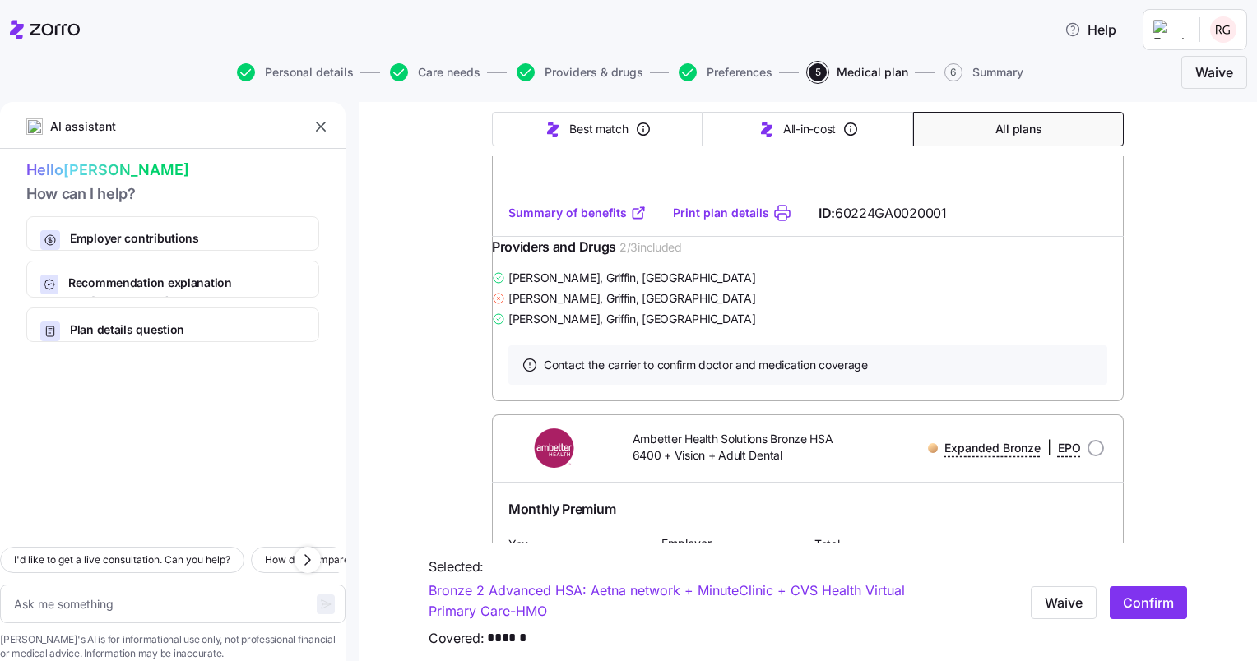
scroll to position [12952, 0]
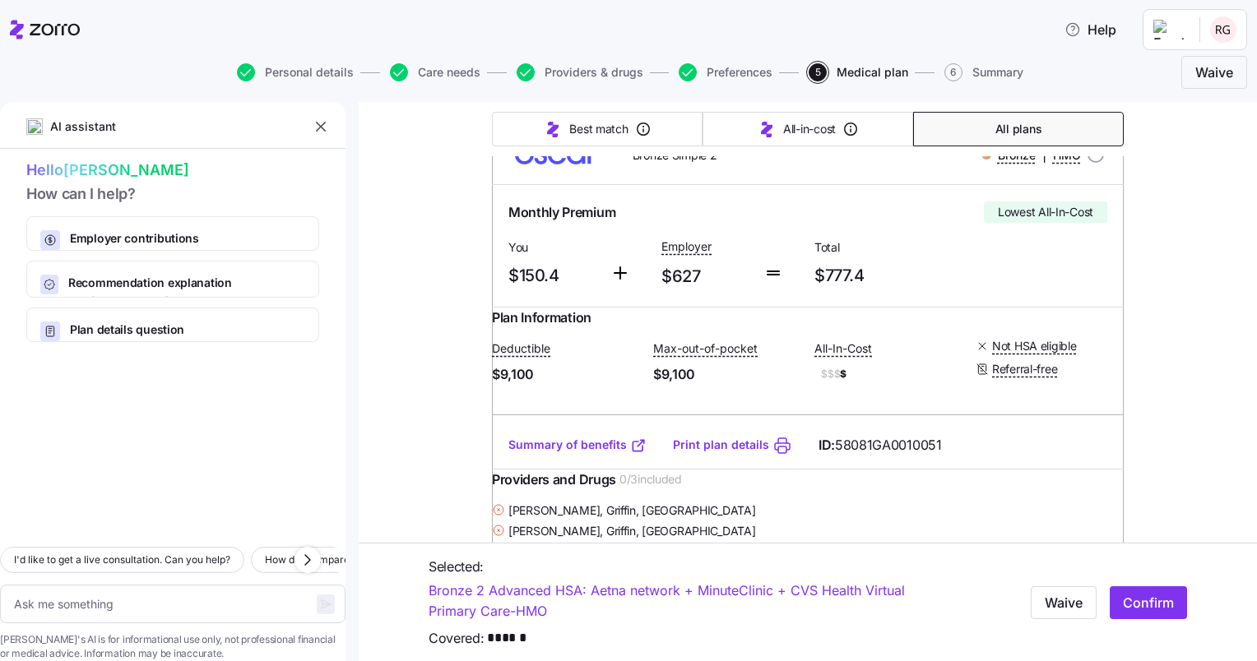
scroll to position [0, 0]
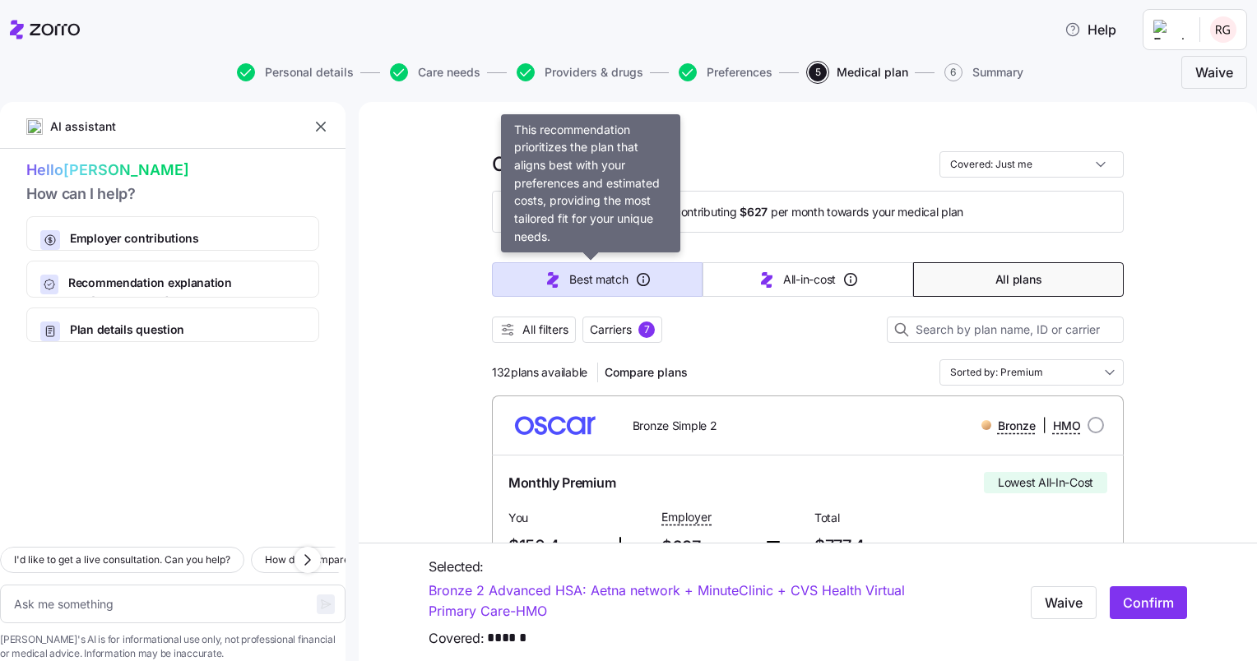
click at [591, 271] on span "Best match" at bounding box center [598, 279] width 58 height 16
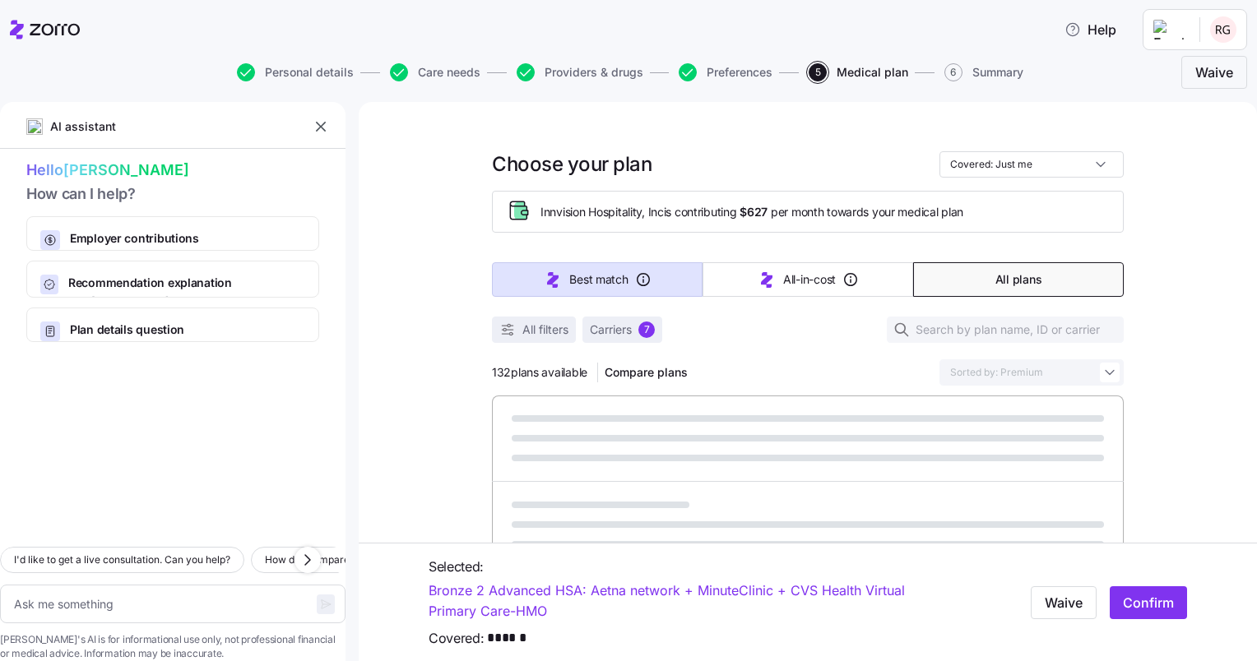
type textarea "x"
type input "Sorted by: Best match"
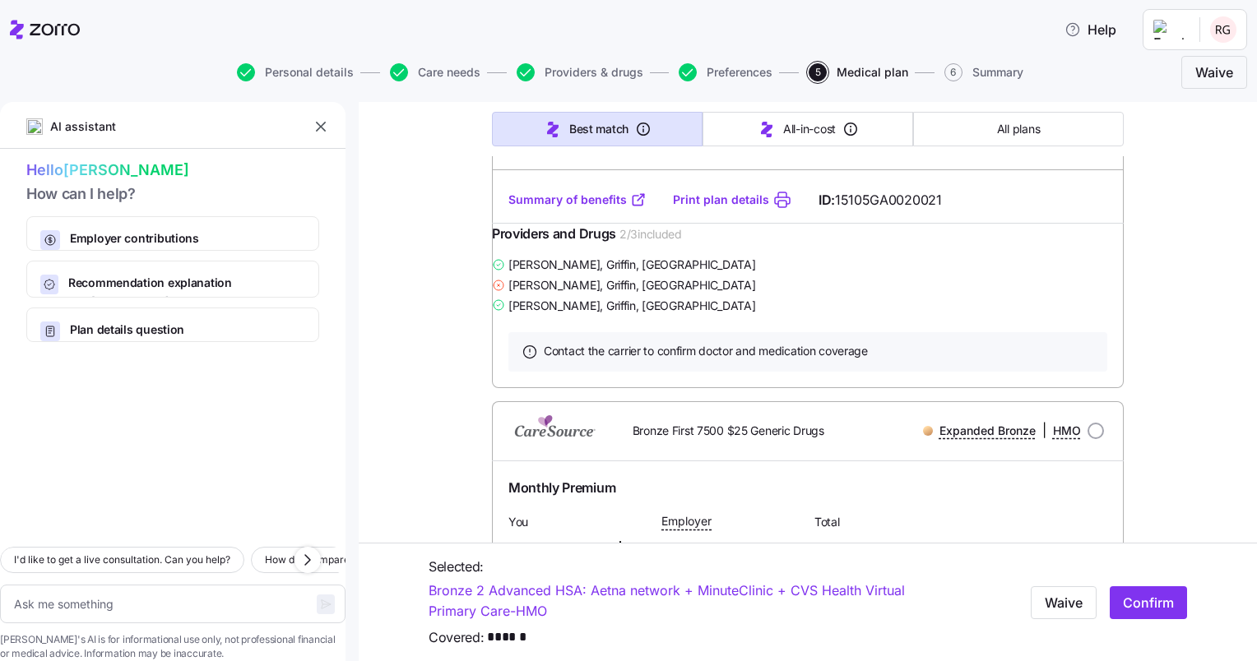
scroll to position [2135, 0]
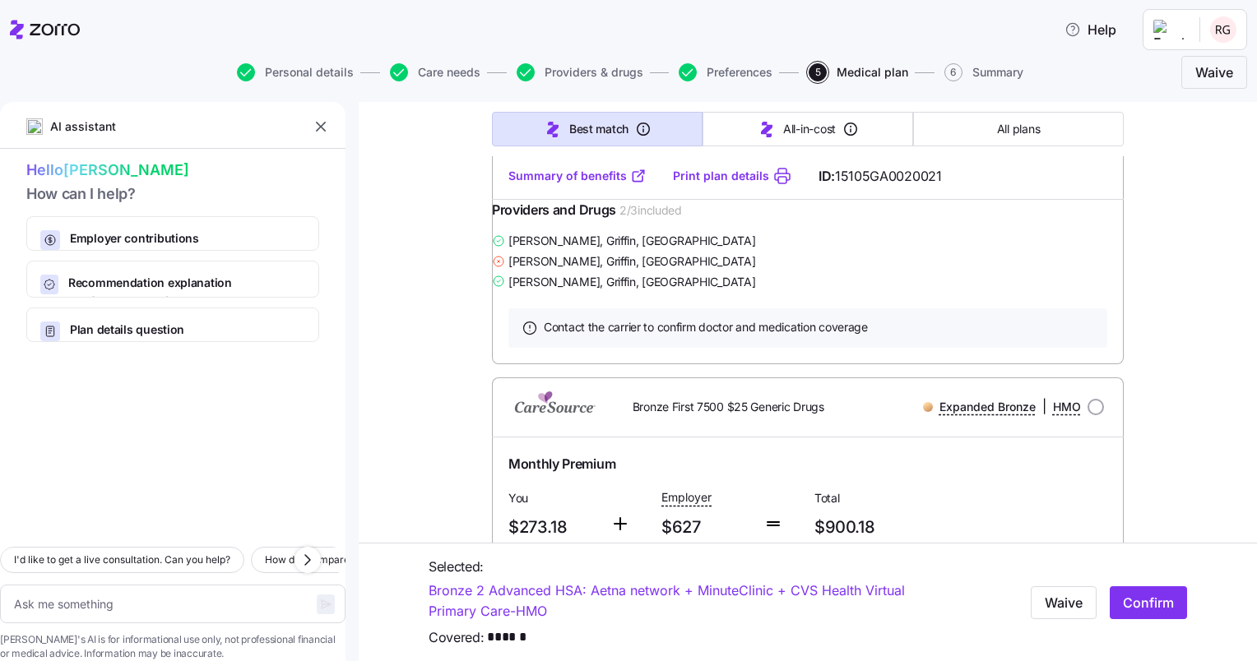
click at [554, 184] on link "Summary of benefits" at bounding box center [577, 176] width 138 height 16
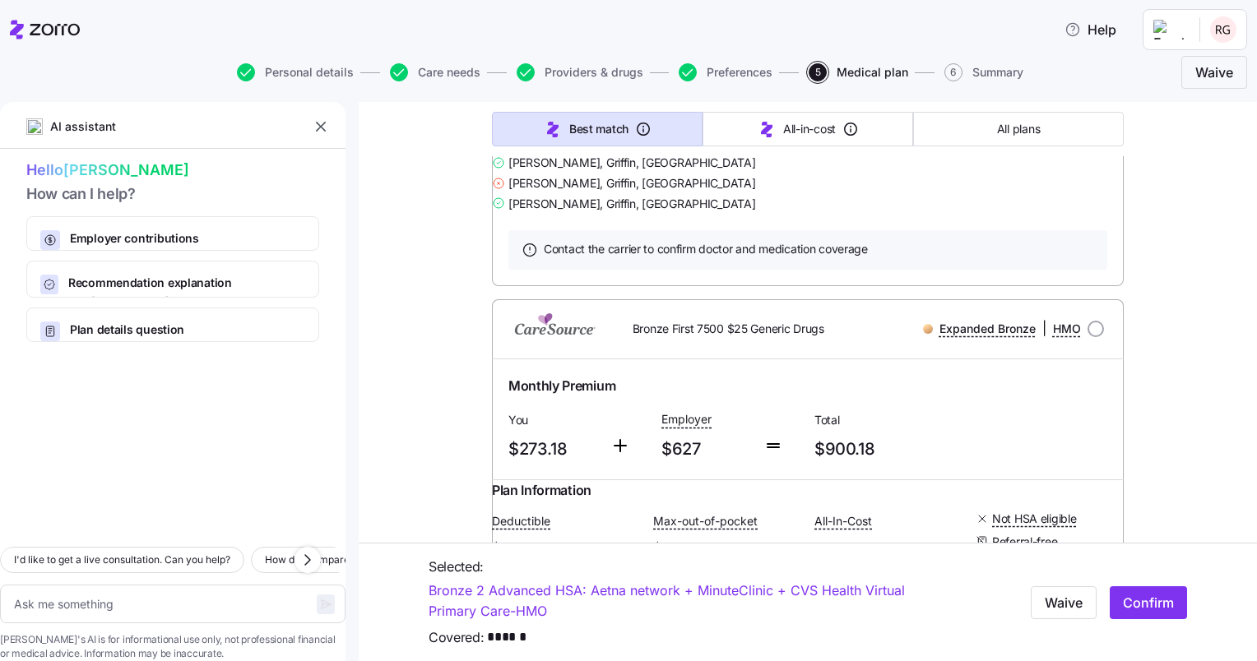
scroll to position [2300, 0]
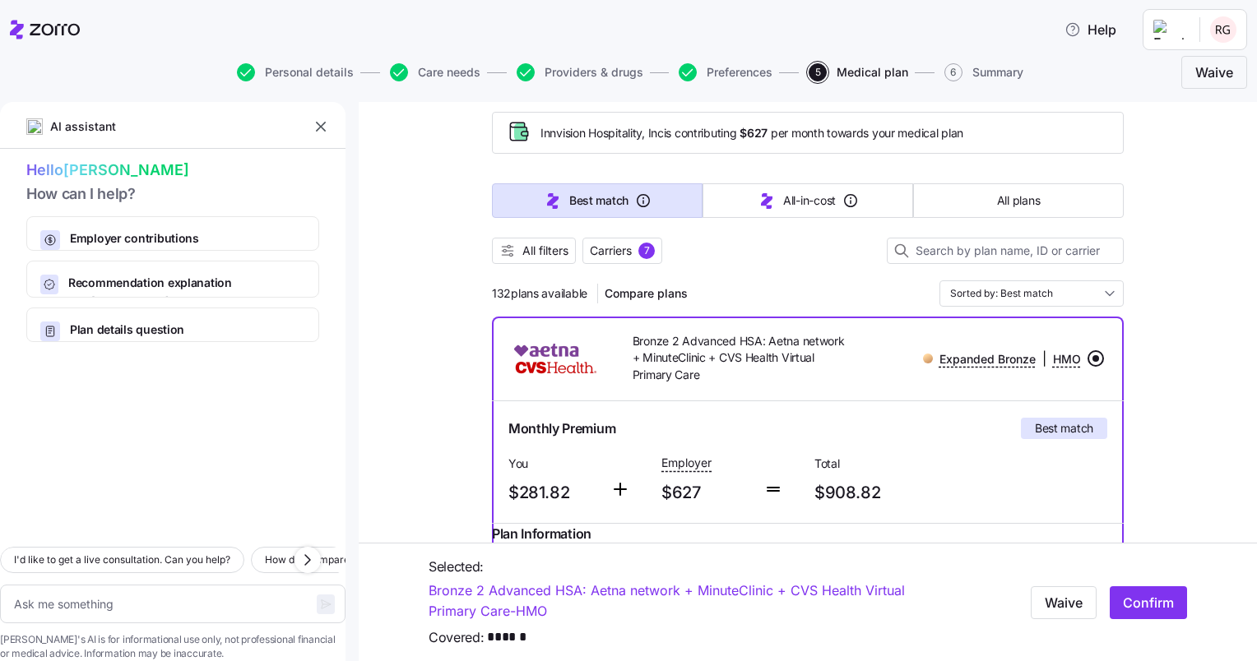
scroll to position [0, 0]
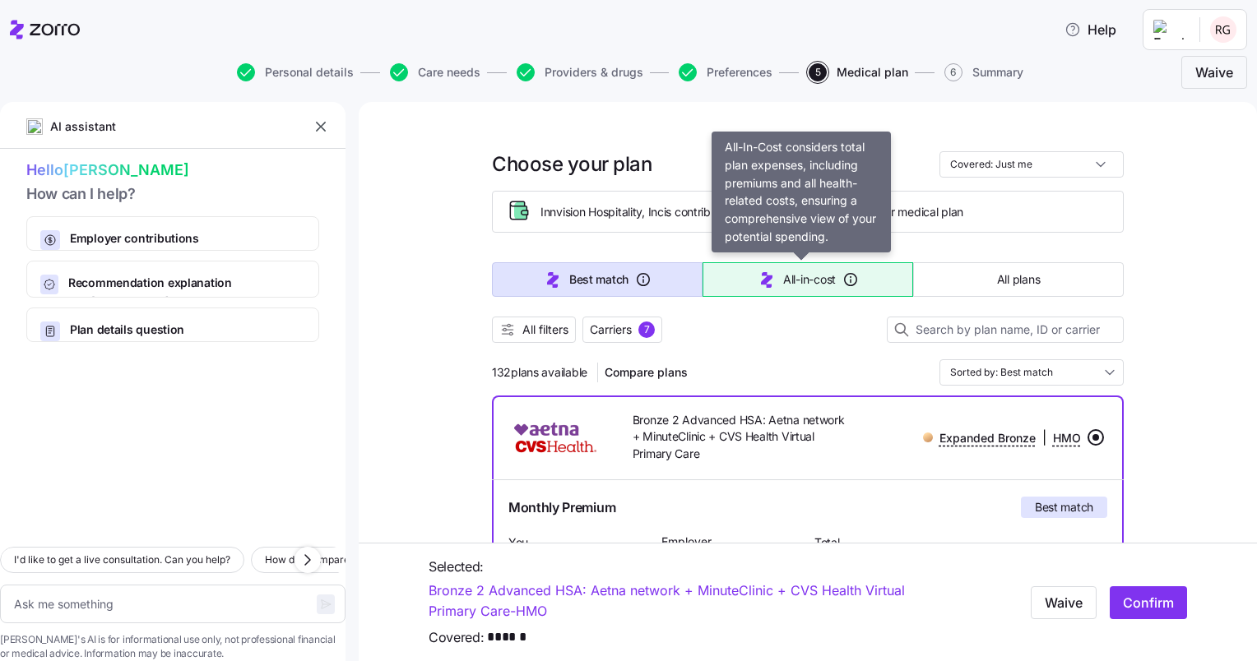
click at [813, 273] on span "All-in-cost" at bounding box center [809, 279] width 53 height 16
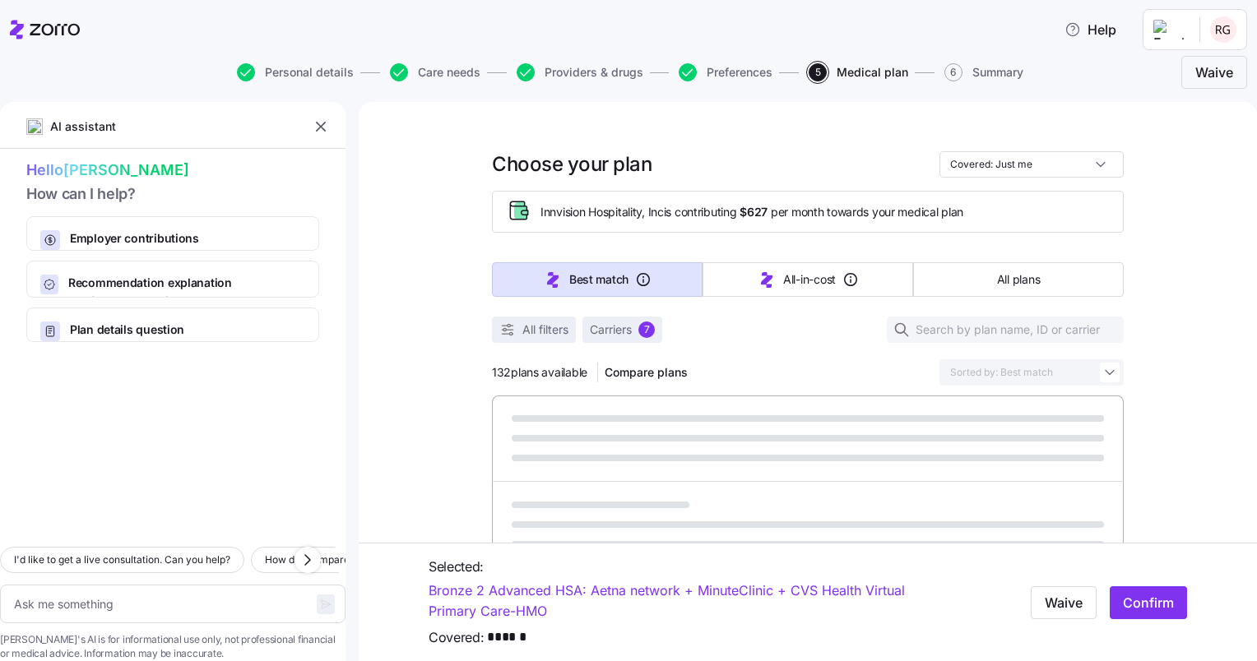
type textarea "x"
type input "Sorted by: All-in-cost"
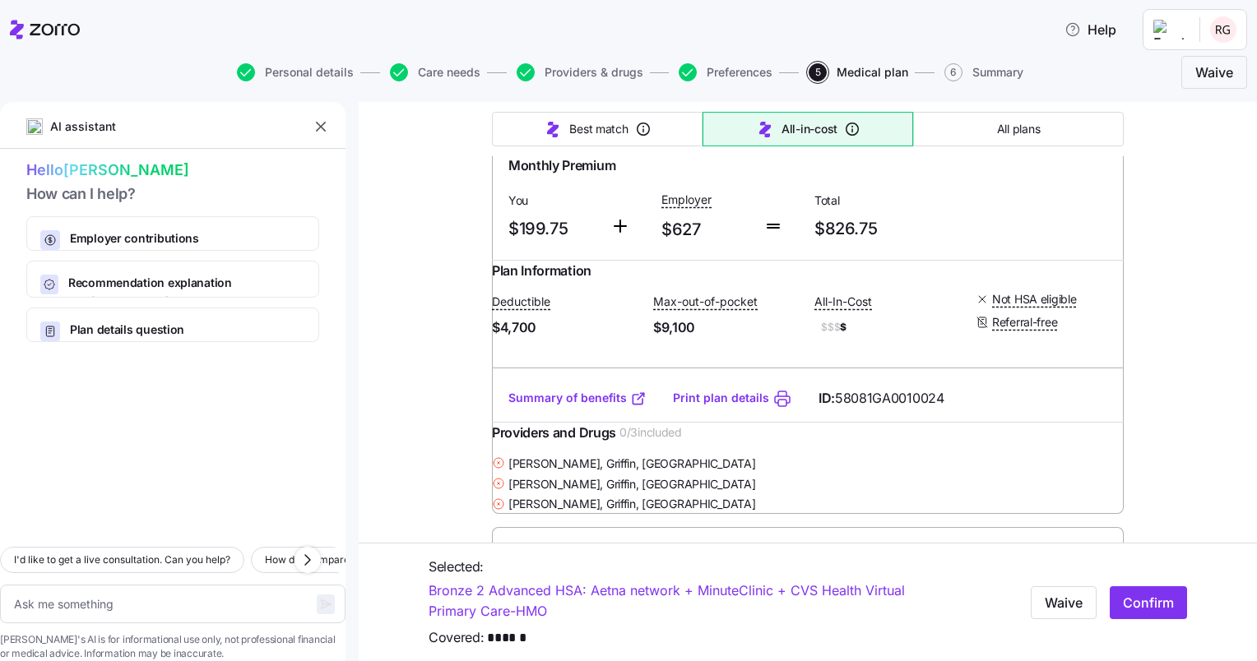
scroll to position [3948, 0]
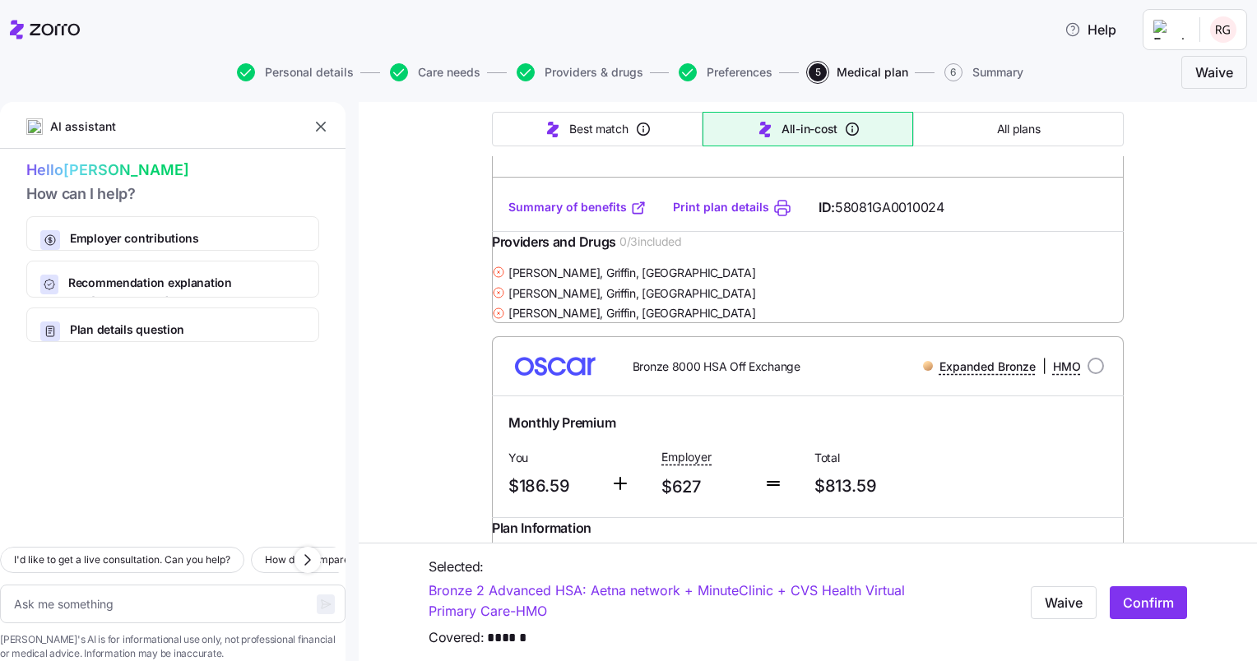
type textarea "x"
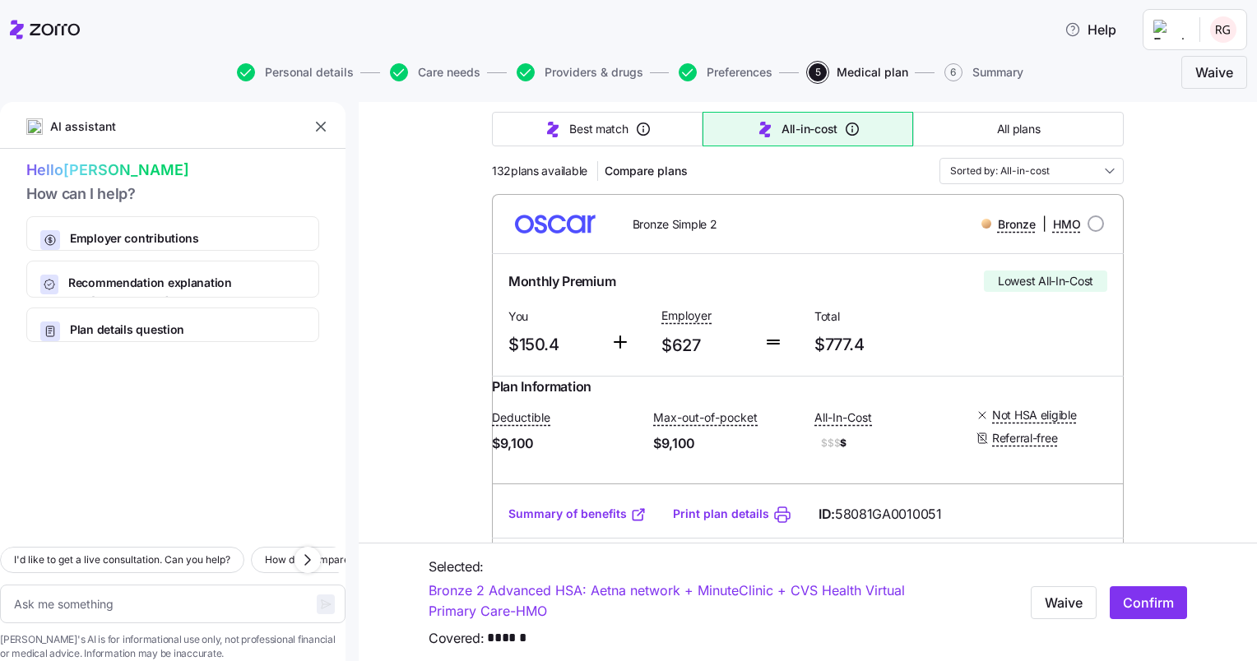
scroll to position [0, 0]
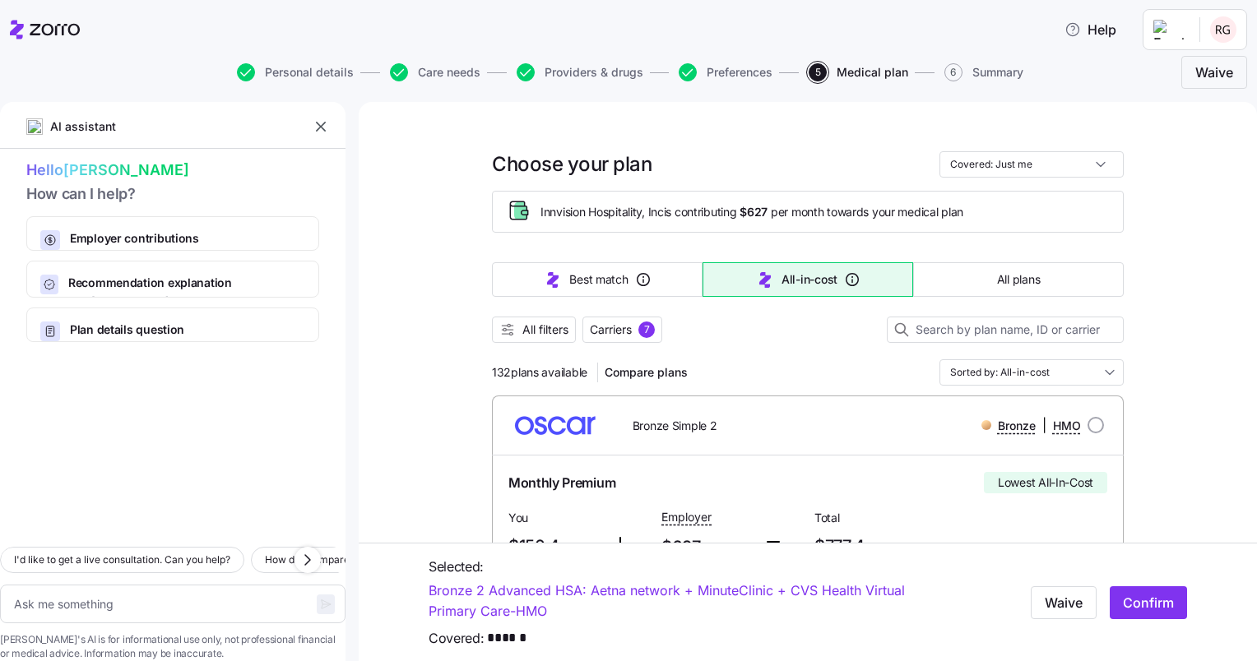
click at [1222, 30] on html "Help Personal details Care needs Providers & drugs Preferences 5 Medical plan 6…" at bounding box center [628, 326] width 1257 height 652
click at [1187, 105] on div "Log out" at bounding box center [1180, 100] width 64 height 18
